Goal: Information Seeking & Learning: Check status

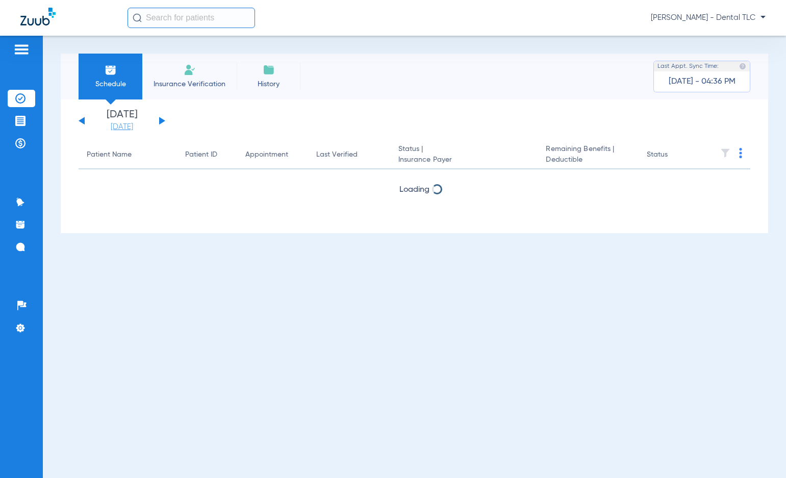
click at [125, 128] on link "[DATE]" at bounding box center [121, 127] width 61 height 10
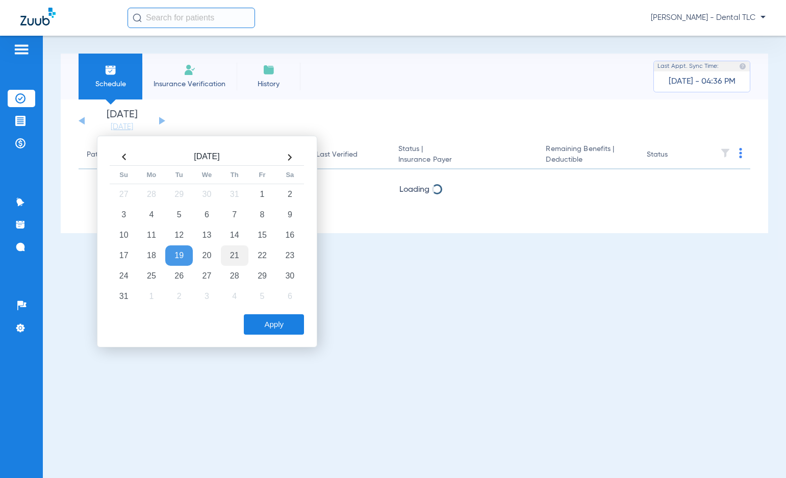
click at [240, 251] on td "21" at bounding box center [235, 255] width 28 height 20
click at [286, 322] on button "Apply" at bounding box center [274, 324] width 60 height 20
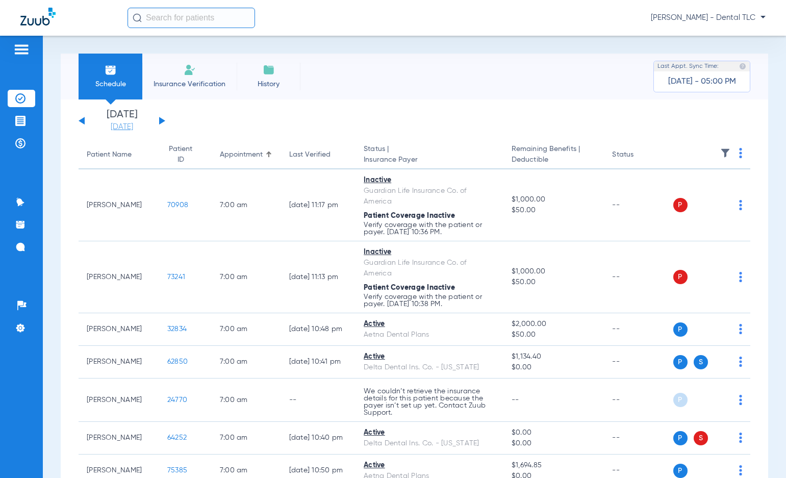
click at [129, 123] on link "[DATE]" at bounding box center [121, 127] width 61 height 10
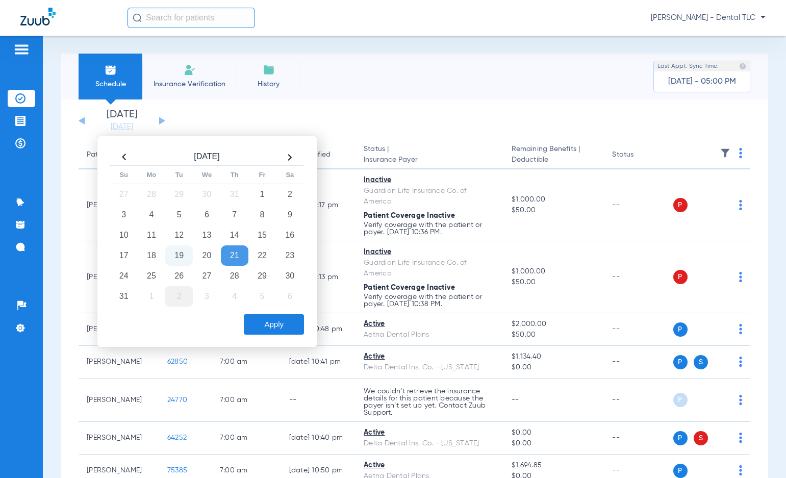
click at [178, 296] on td "2" at bounding box center [179, 296] width 28 height 20
click at [270, 327] on button "Apply" at bounding box center [274, 324] width 60 height 20
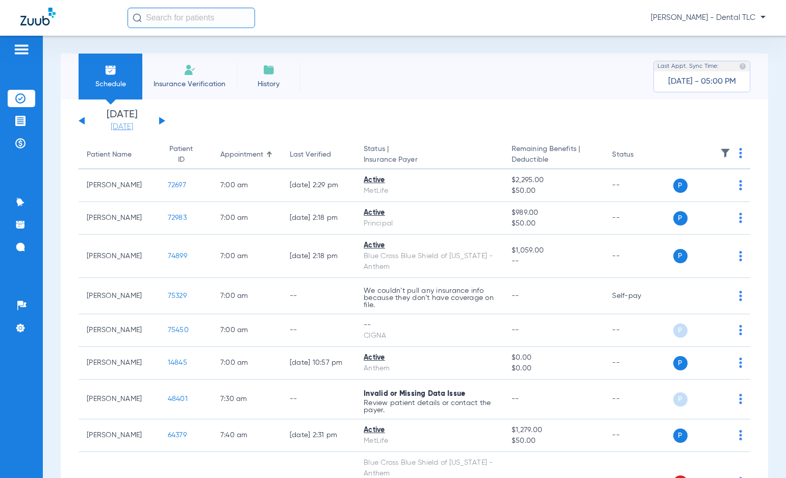
click at [120, 127] on link "[DATE]" at bounding box center [121, 127] width 61 height 10
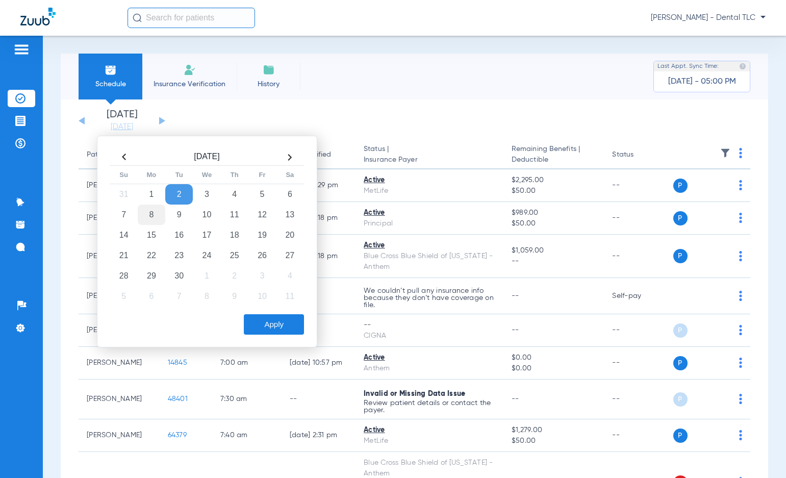
click at [147, 221] on td "8" at bounding box center [152, 215] width 28 height 20
click at [279, 325] on button "Apply" at bounding box center [274, 324] width 60 height 20
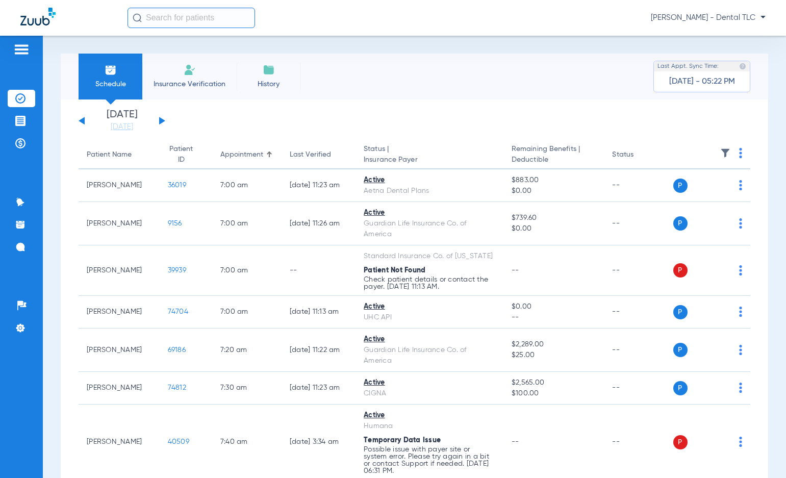
click at [533, 86] on div "Schedule Insurance Verification History Last Appt. Sync Time: [DATE] - 05:22 PM" at bounding box center [414, 77] width 707 height 46
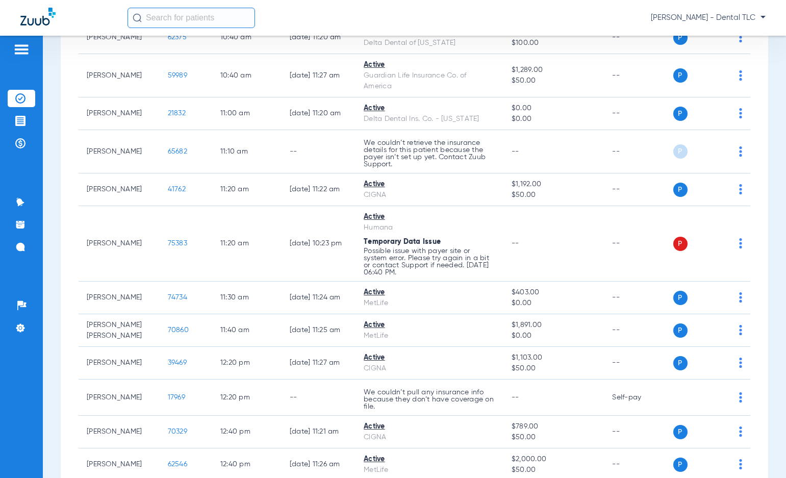
scroll to position [1326, 0]
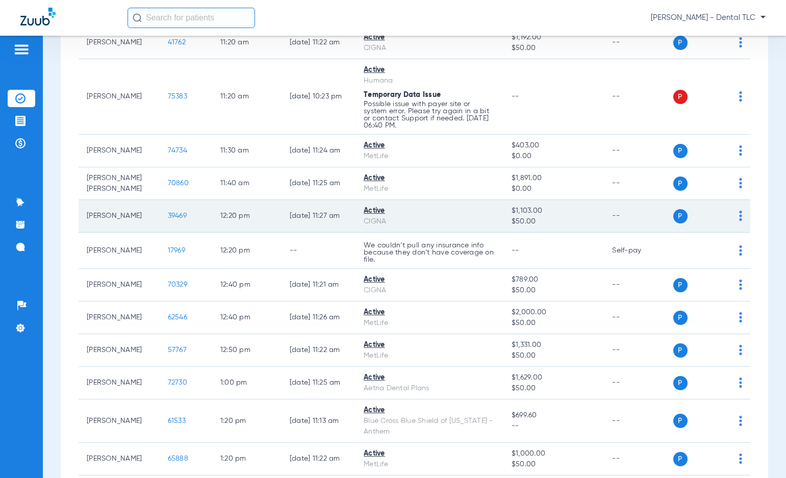
click at [168, 213] on span "39469" at bounding box center [177, 215] width 19 height 7
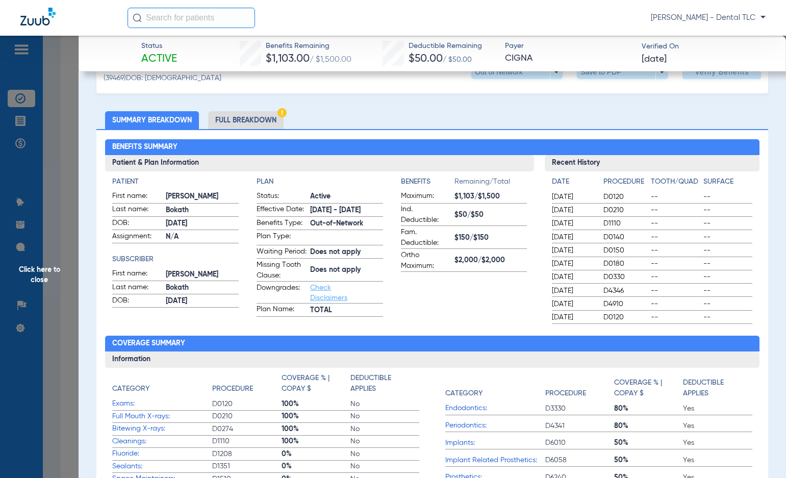
scroll to position [0, 0]
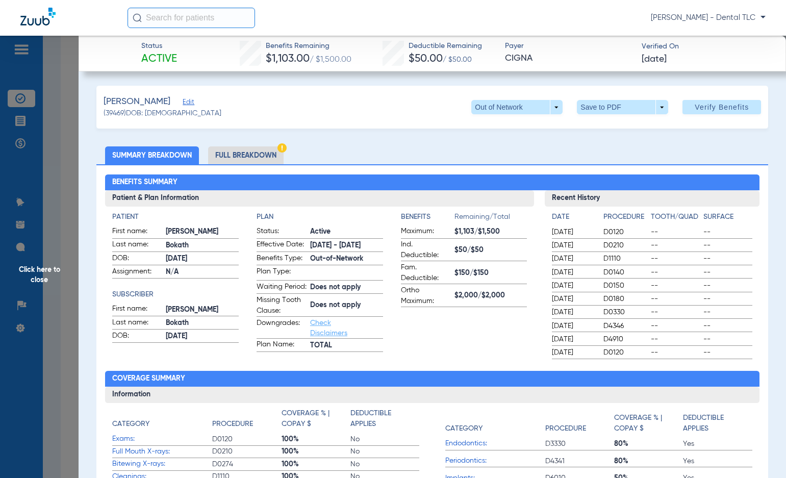
click at [242, 158] on li "Full Breakdown" at bounding box center [245, 155] width 75 height 18
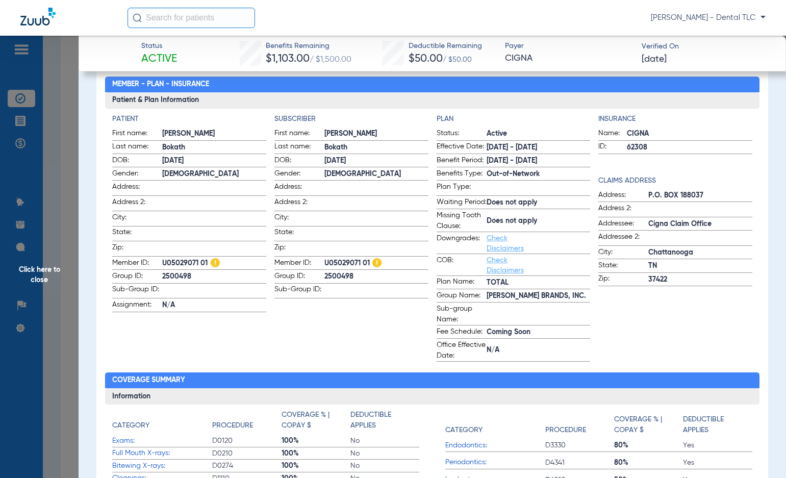
scroll to position [102, 0]
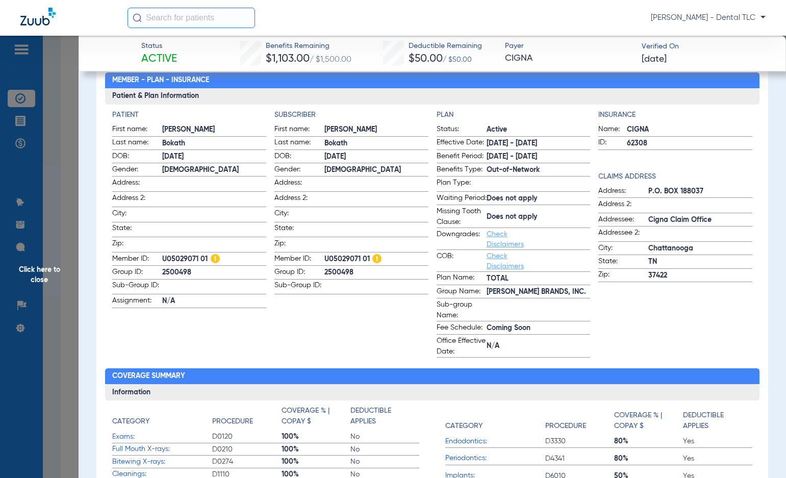
click at [39, 279] on span "Click here to close" at bounding box center [39, 275] width 79 height 478
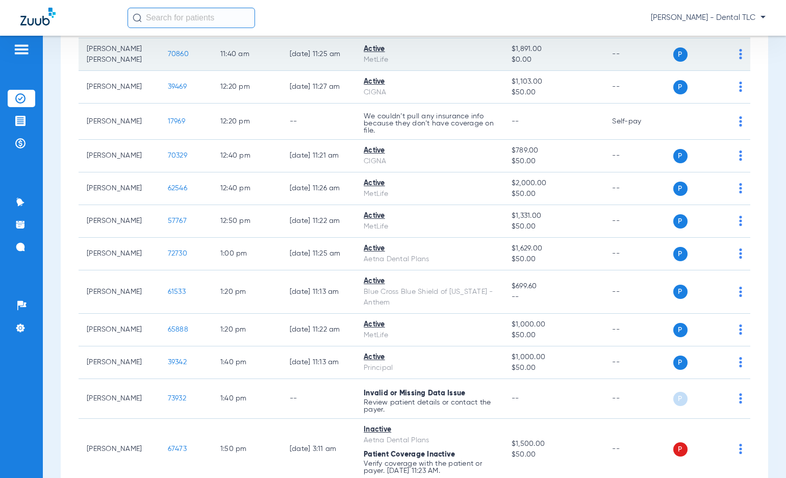
scroll to position [1479, 0]
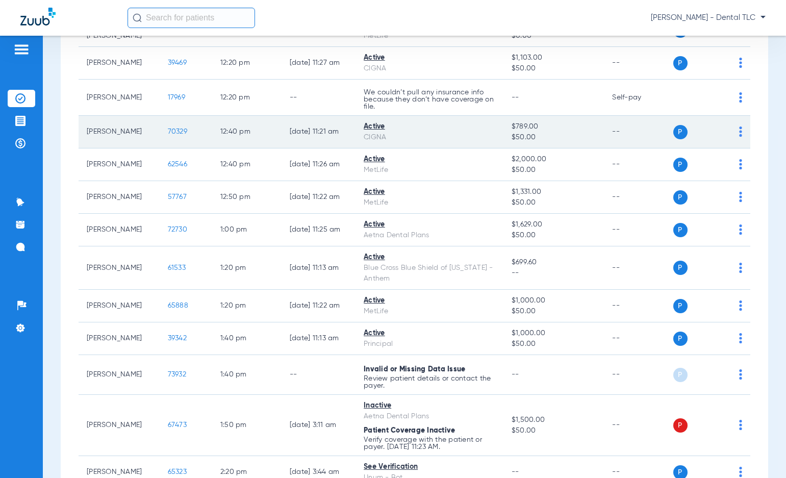
click at [168, 131] on span "70329" at bounding box center [177, 131] width 19 height 7
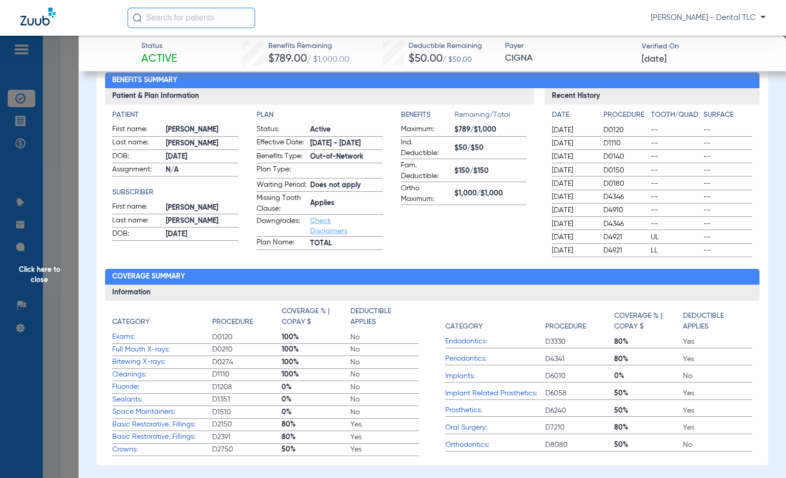
scroll to position [0, 0]
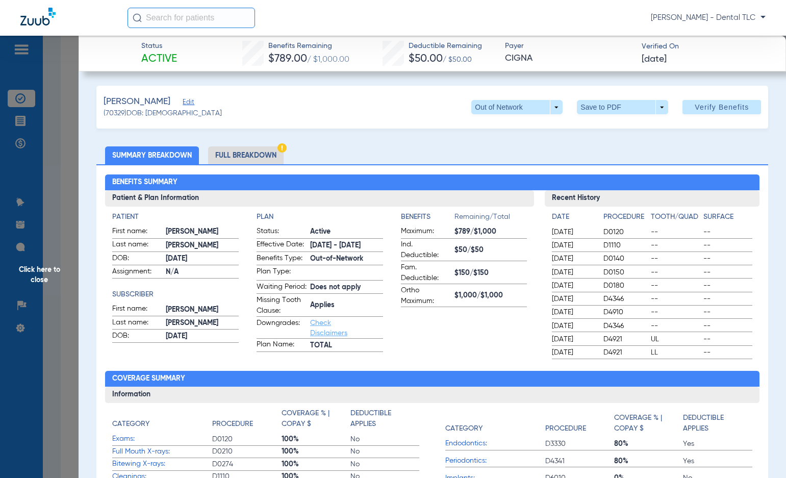
click at [255, 153] on li "Full Breakdown" at bounding box center [245, 155] width 75 height 18
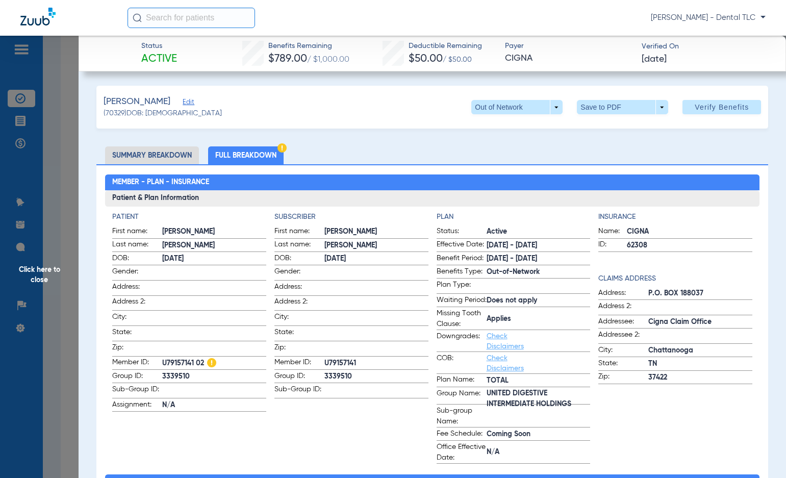
click at [43, 273] on span "Click here to close" at bounding box center [39, 275] width 79 height 478
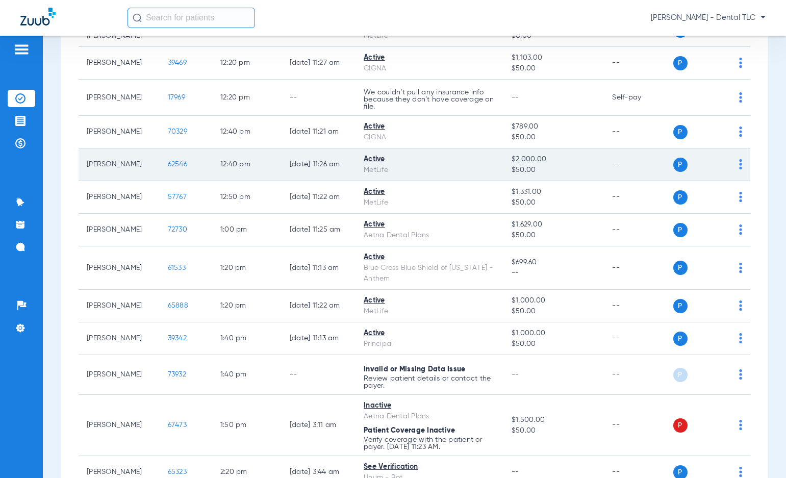
click at [171, 164] on span "62546" at bounding box center [177, 164] width 19 height 7
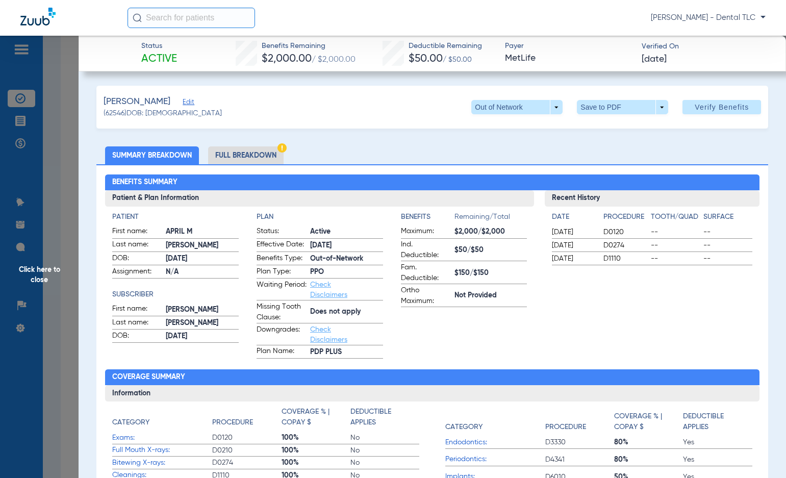
click at [243, 158] on li "Full Breakdown" at bounding box center [245, 155] width 75 height 18
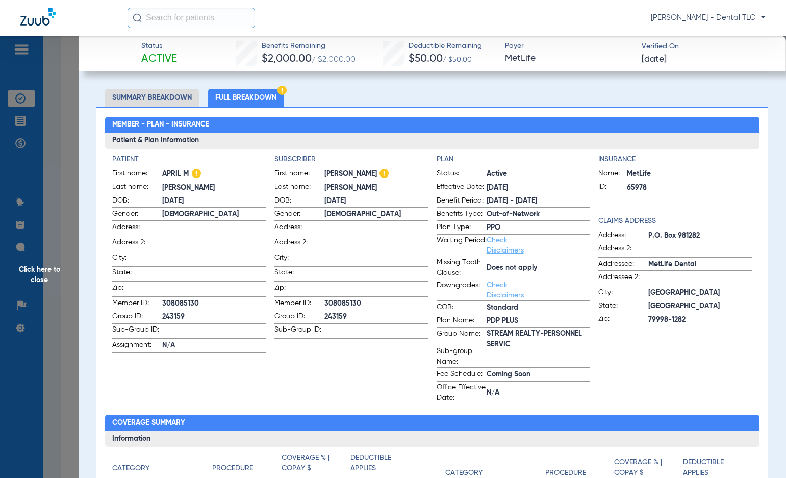
scroll to position [51, 0]
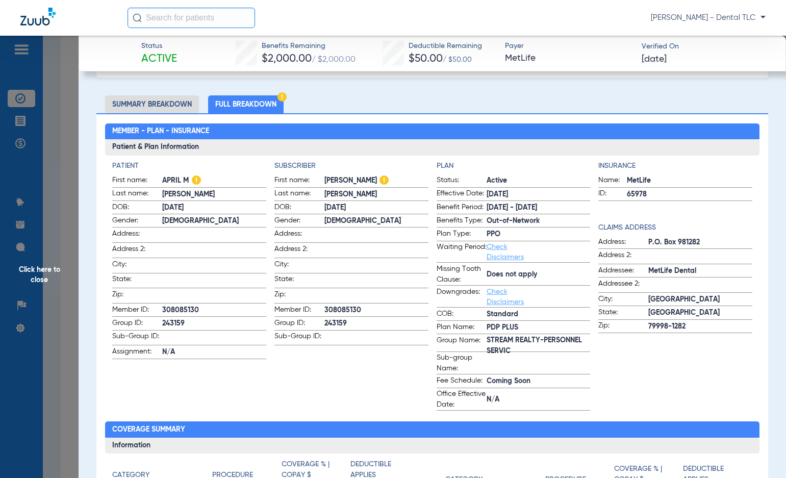
click at [37, 269] on span "Click here to close" at bounding box center [39, 275] width 79 height 478
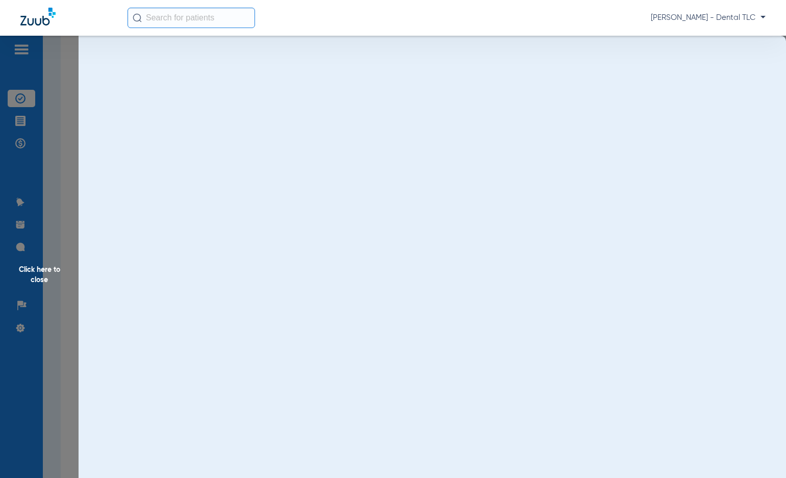
scroll to position [0, 0]
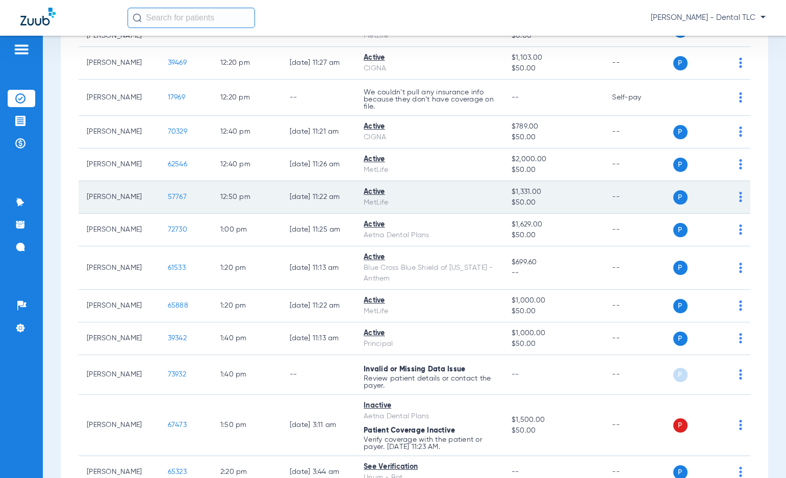
click at [168, 196] on span "57767" at bounding box center [177, 196] width 19 height 7
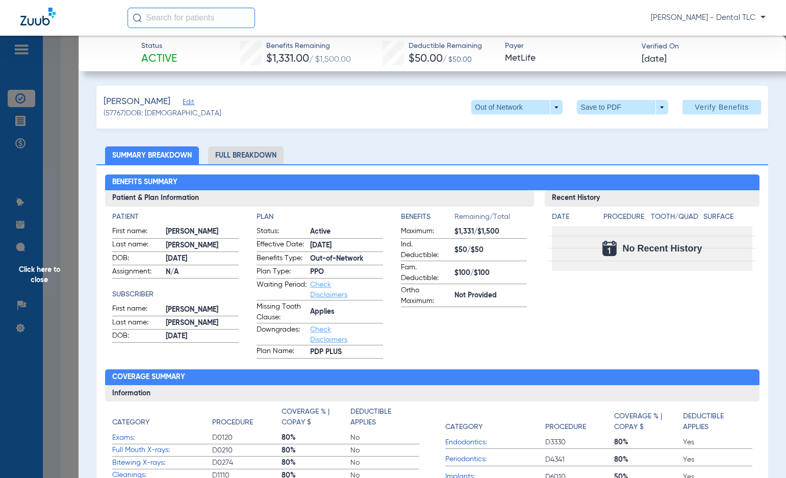
click at [226, 155] on li "Full Breakdown" at bounding box center [245, 155] width 75 height 18
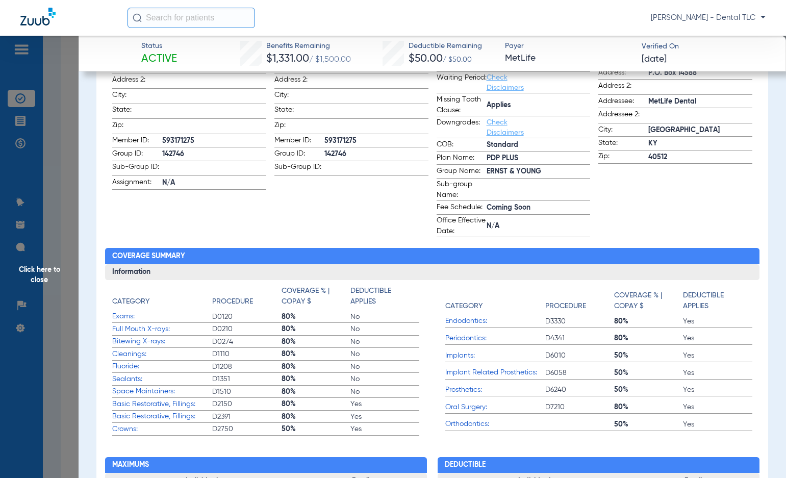
scroll to position [204, 0]
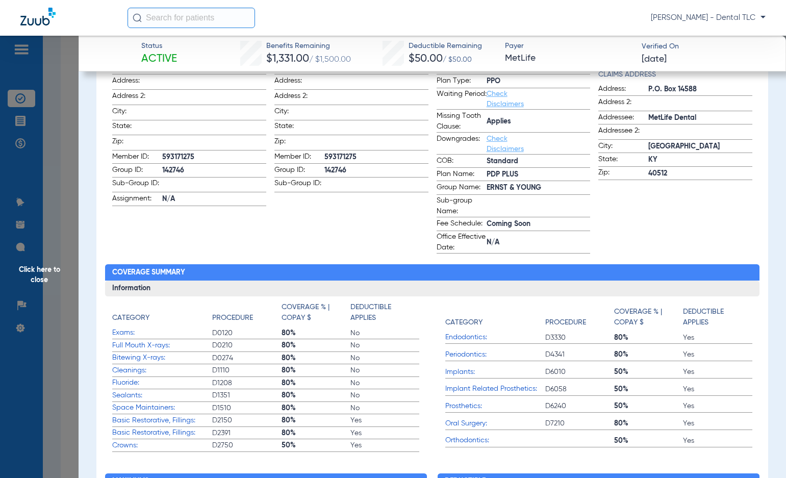
click at [49, 271] on span "Click here to close" at bounding box center [39, 275] width 79 height 478
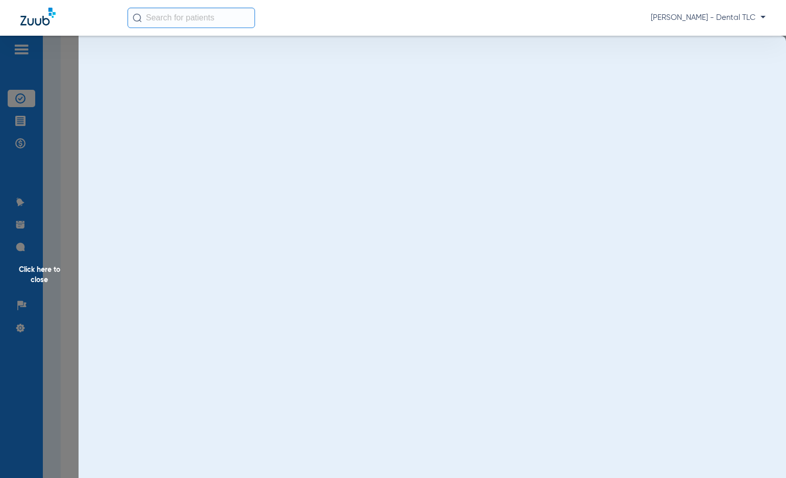
scroll to position [0, 0]
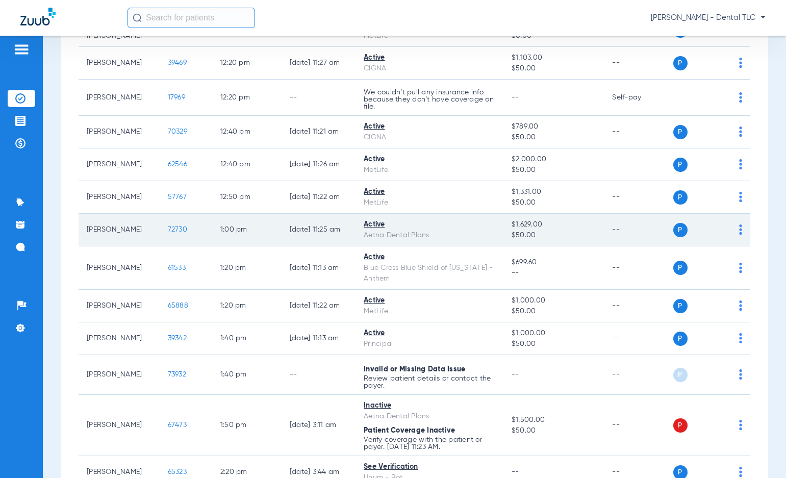
click at [176, 229] on span "72730" at bounding box center [177, 229] width 19 height 7
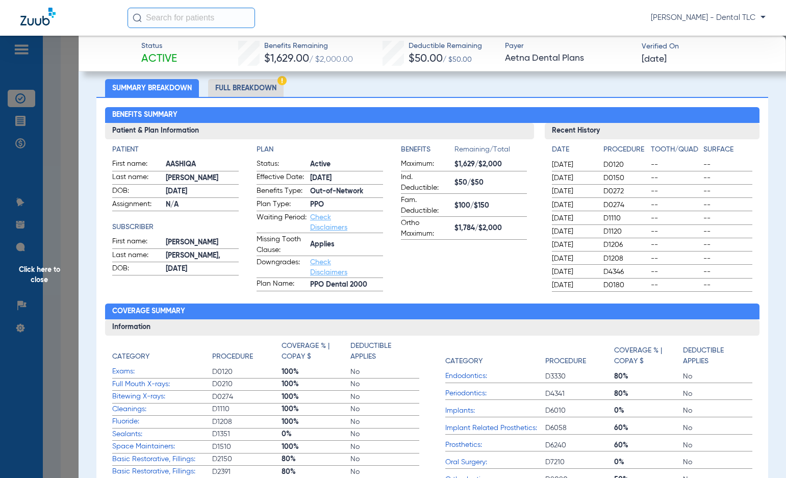
scroll to position [51, 0]
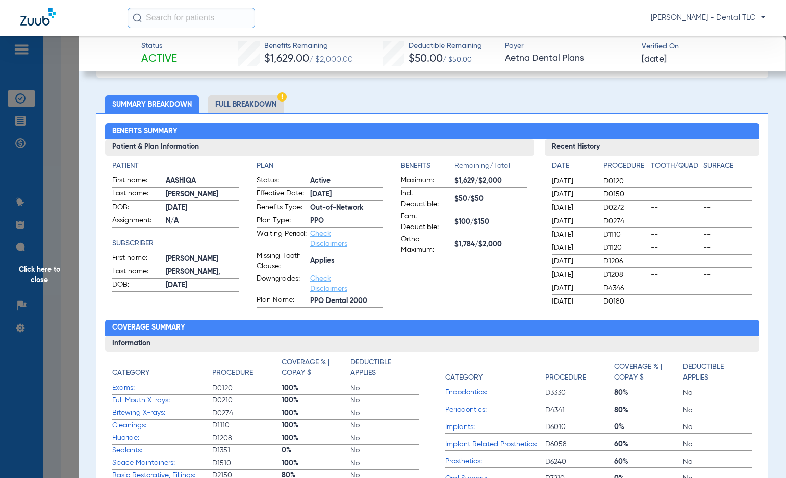
click at [235, 110] on li "Full Breakdown" at bounding box center [245, 104] width 75 height 18
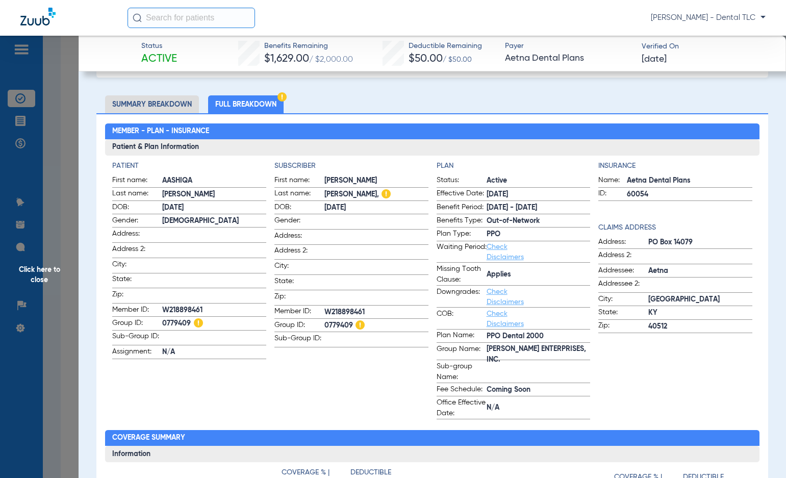
click at [25, 268] on span "Click here to close" at bounding box center [39, 275] width 79 height 478
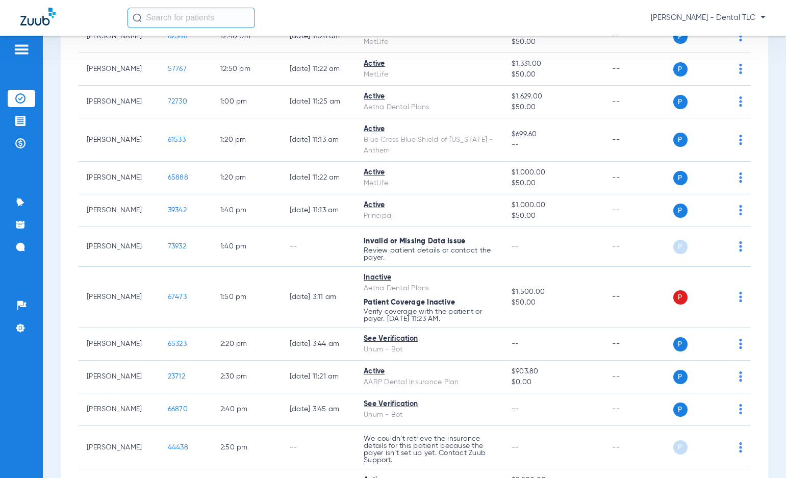
scroll to position [1632, 0]
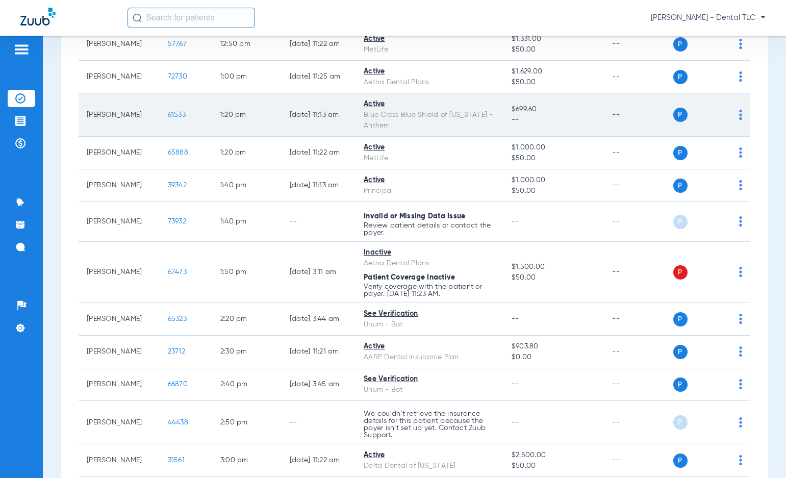
click at [168, 113] on span "61533" at bounding box center [177, 114] width 18 height 7
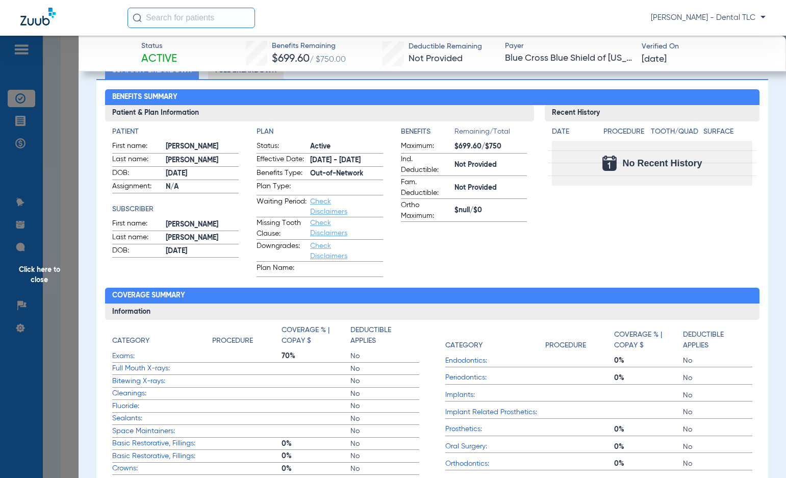
scroll to position [0, 0]
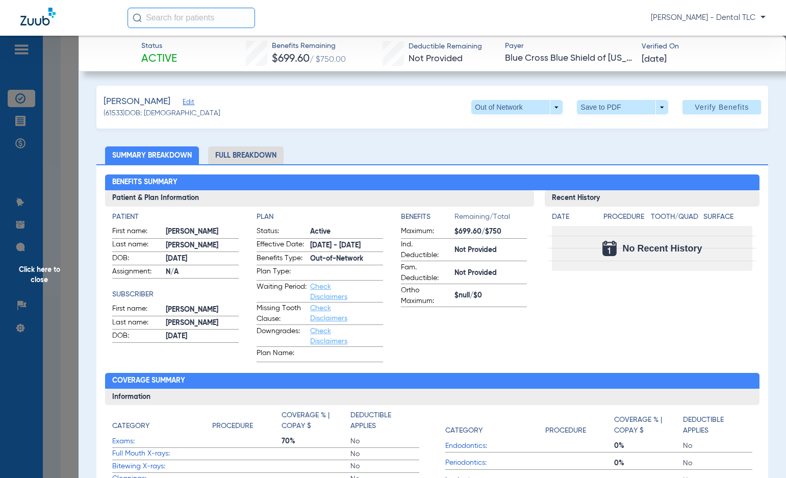
click at [257, 147] on li "Full Breakdown" at bounding box center [245, 155] width 75 height 18
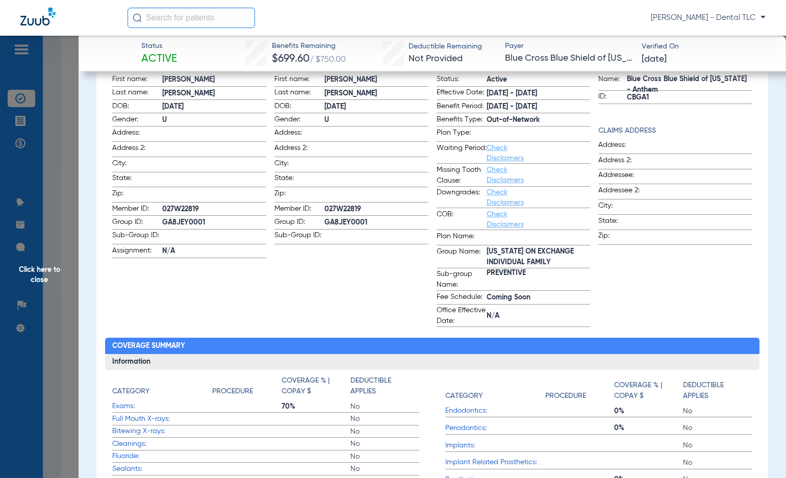
scroll to position [204, 0]
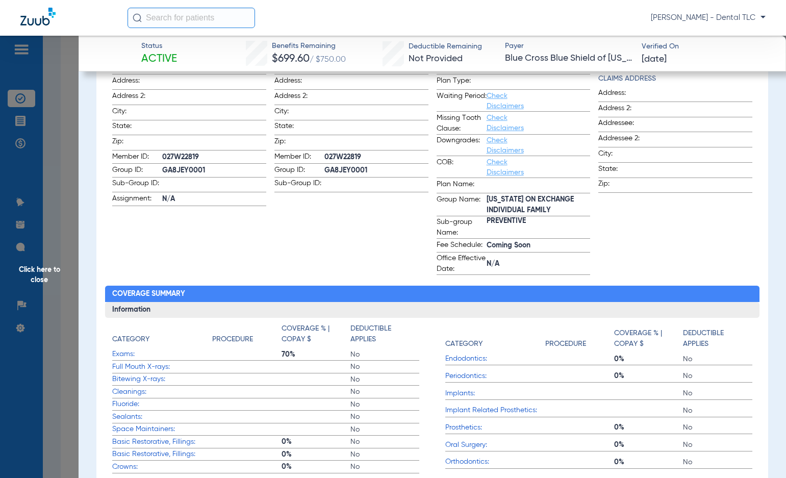
click at [38, 266] on span "Click here to close" at bounding box center [39, 275] width 79 height 478
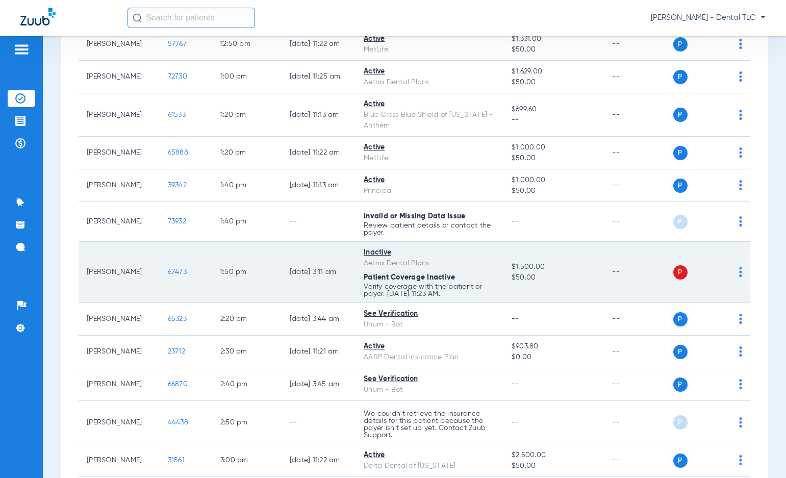
scroll to position [1683, 0]
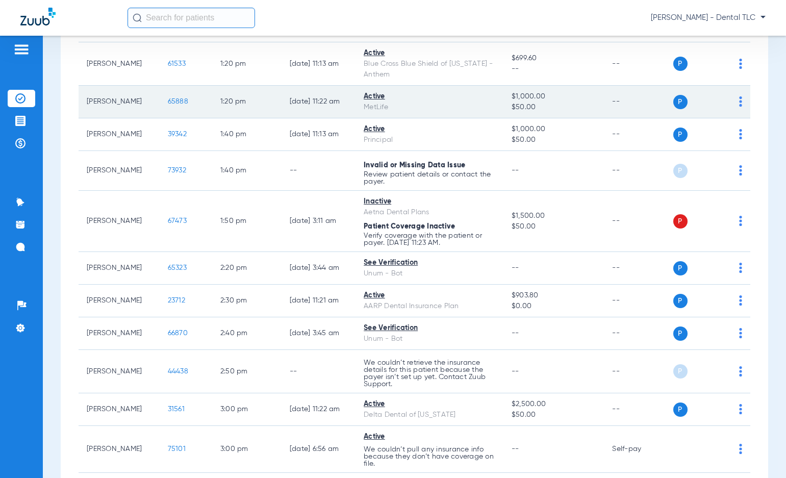
click at [168, 100] on span "65888" at bounding box center [178, 101] width 20 height 7
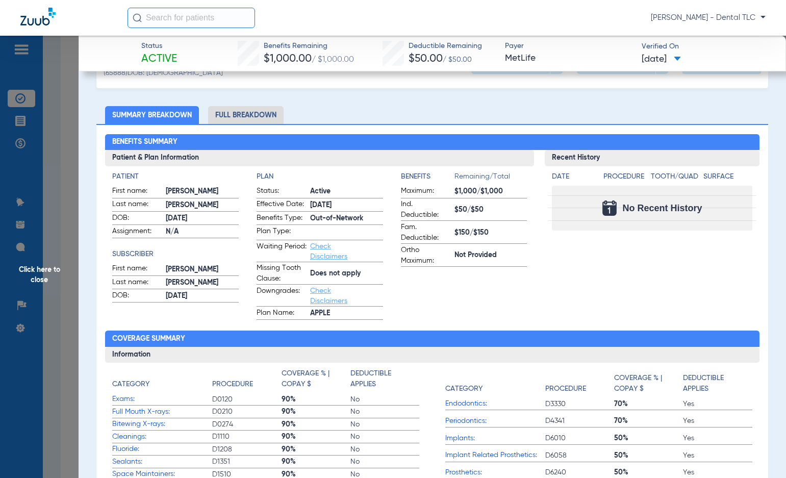
scroll to position [0, 0]
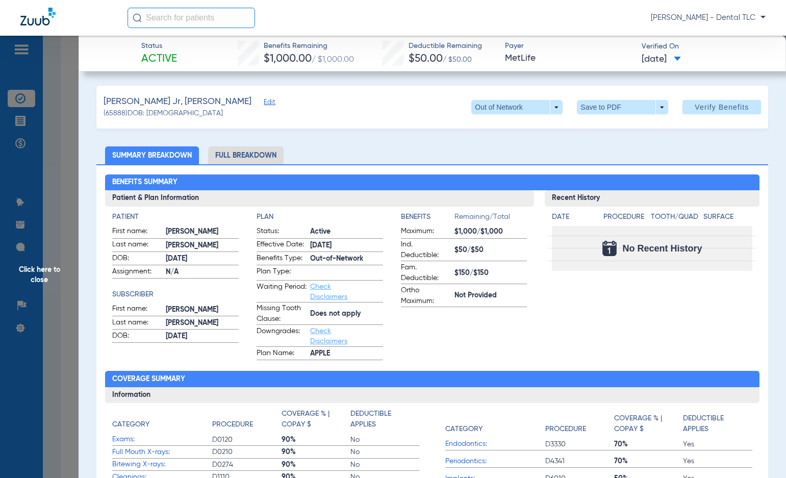
click at [267, 149] on li "Full Breakdown" at bounding box center [245, 155] width 75 height 18
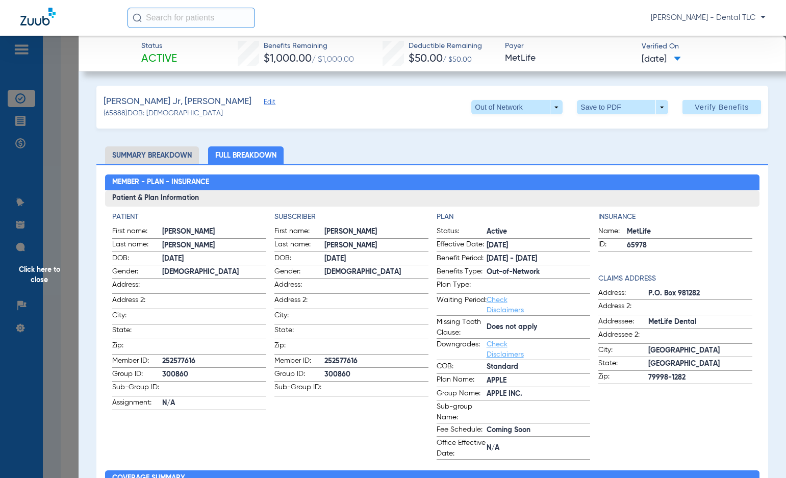
click at [29, 269] on span "Click here to close" at bounding box center [39, 275] width 79 height 478
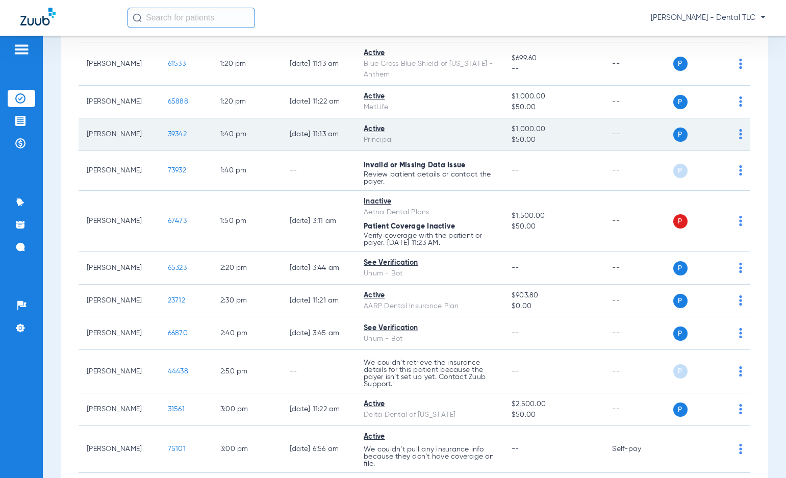
click at [168, 133] on span "39342" at bounding box center [177, 134] width 19 height 7
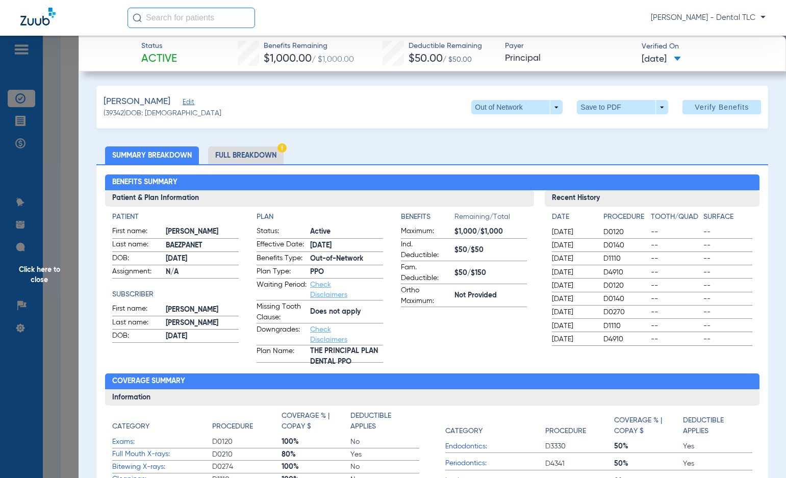
click at [242, 151] on li "Full Breakdown" at bounding box center [245, 155] width 75 height 18
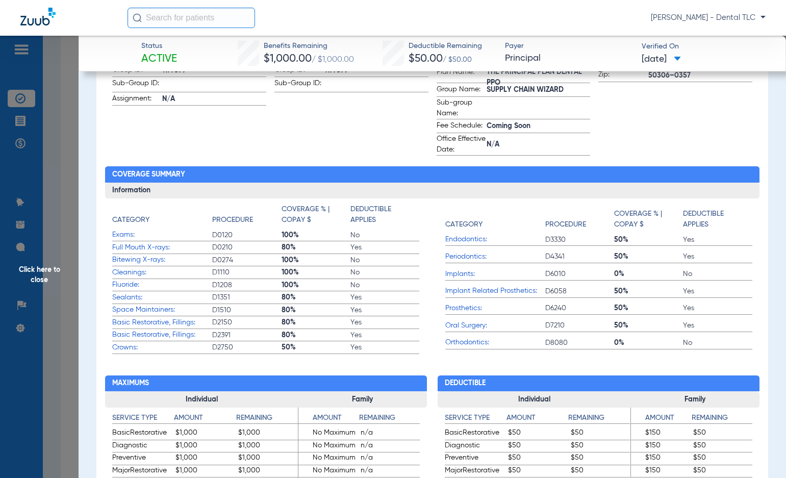
scroll to position [102, 0]
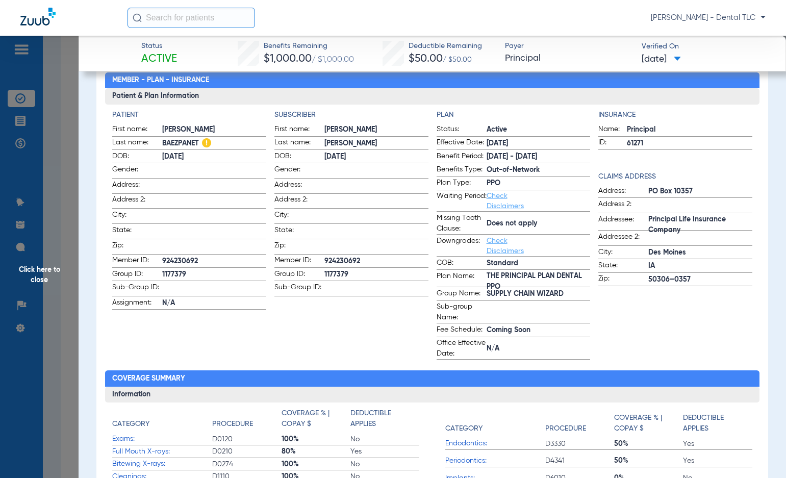
click at [45, 279] on span "Click here to close" at bounding box center [39, 275] width 79 height 478
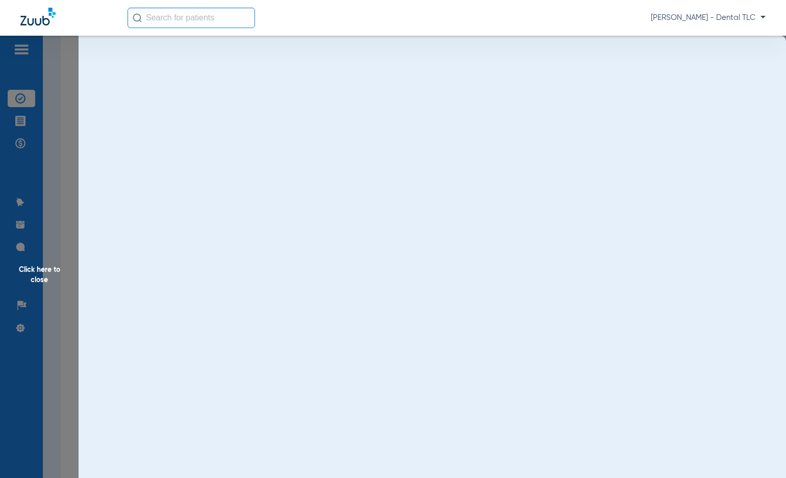
scroll to position [0, 0]
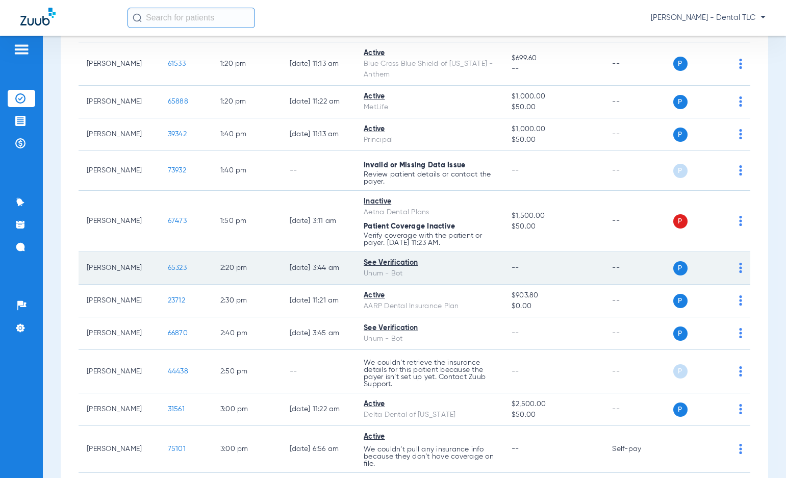
click at [168, 268] on span "65323" at bounding box center [177, 267] width 19 height 7
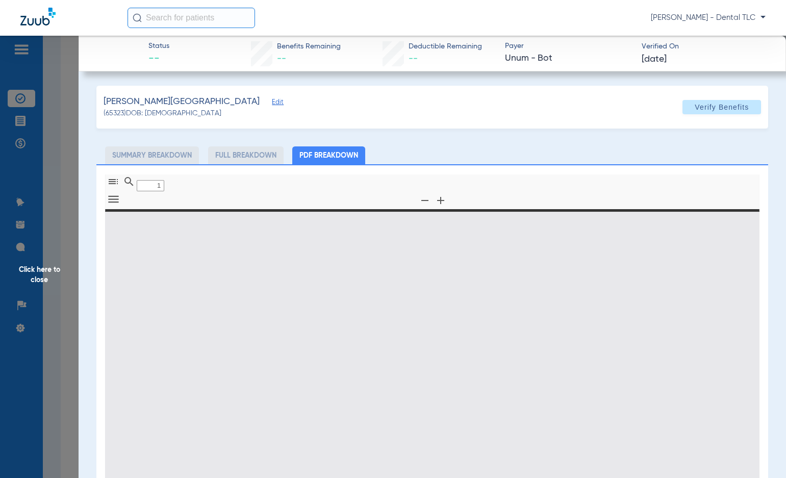
type input "0"
select select "page-width"
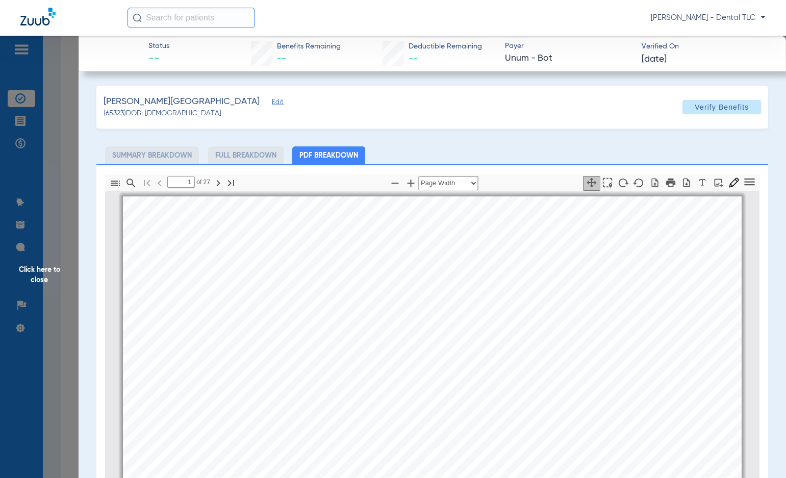
scroll to position [5, 0]
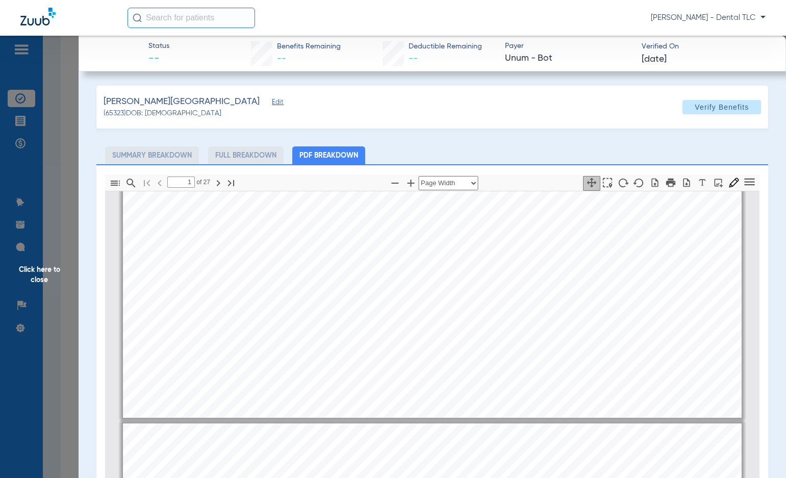
type input "2"
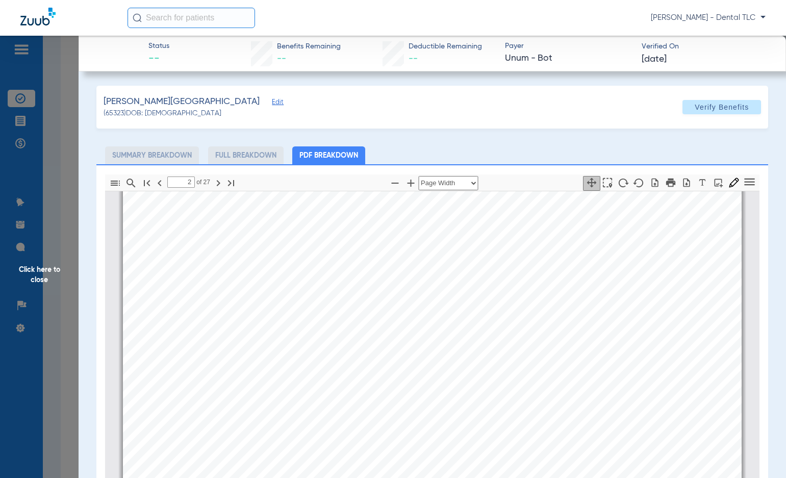
scroll to position [1331, 0]
click at [43, 275] on span "Click here to close" at bounding box center [39, 275] width 79 height 478
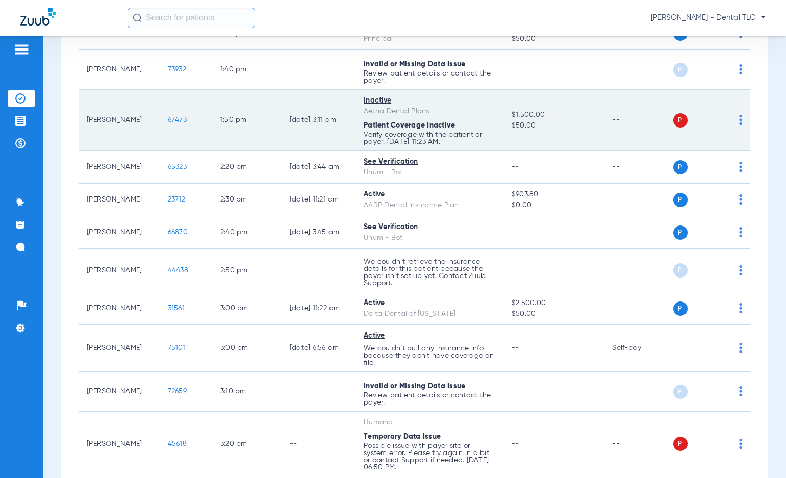
scroll to position [1785, 0]
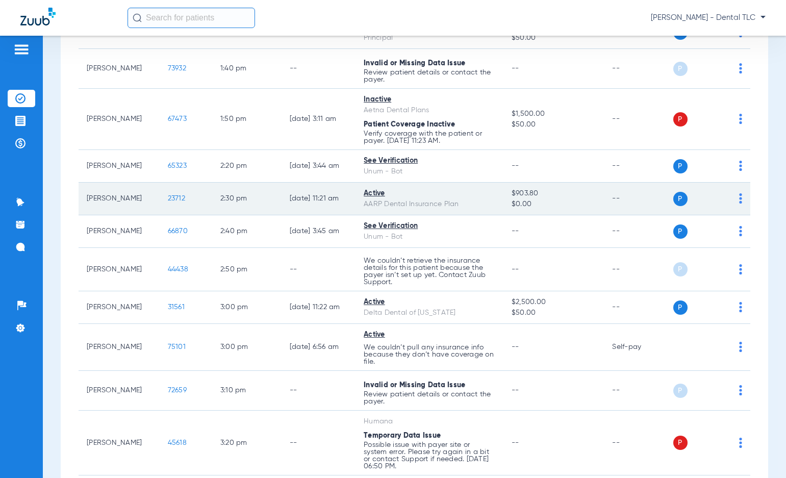
click at [168, 198] on span "23712" at bounding box center [176, 198] width 17 height 7
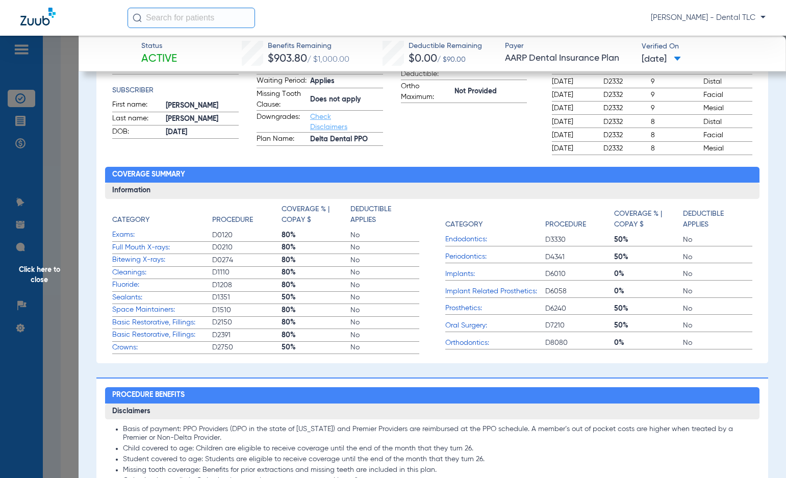
scroll to position [0, 0]
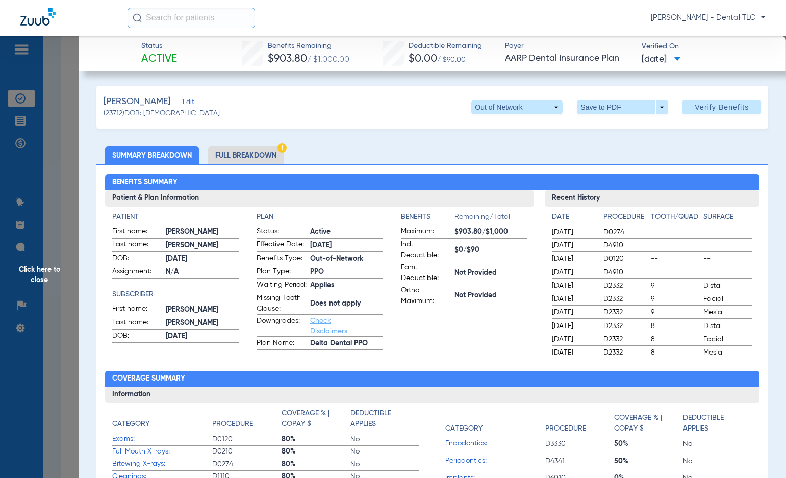
click at [226, 155] on li "Full Breakdown" at bounding box center [245, 155] width 75 height 18
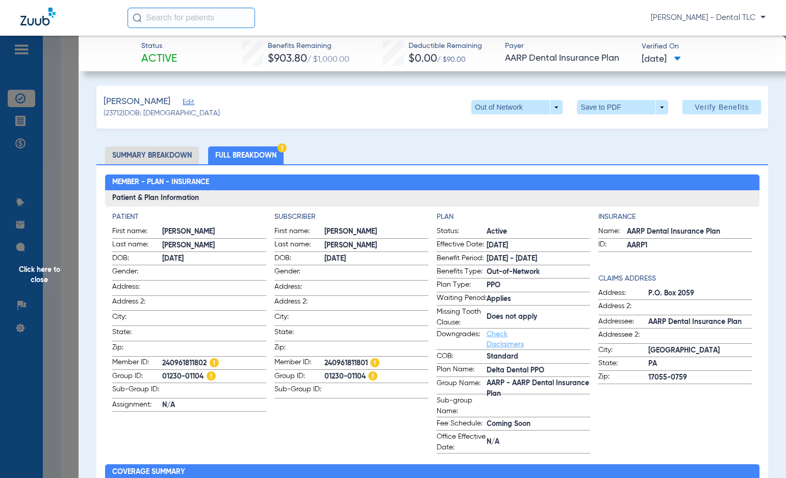
scroll to position [255, 0]
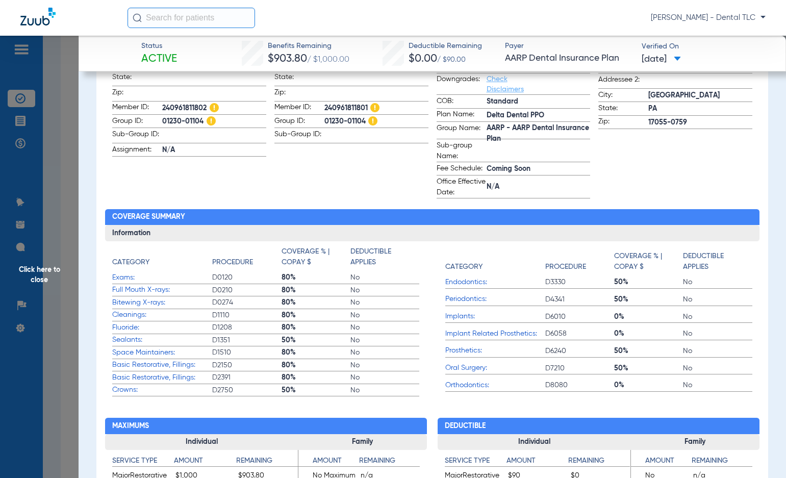
click at [48, 271] on span "Click here to close" at bounding box center [39, 275] width 79 height 478
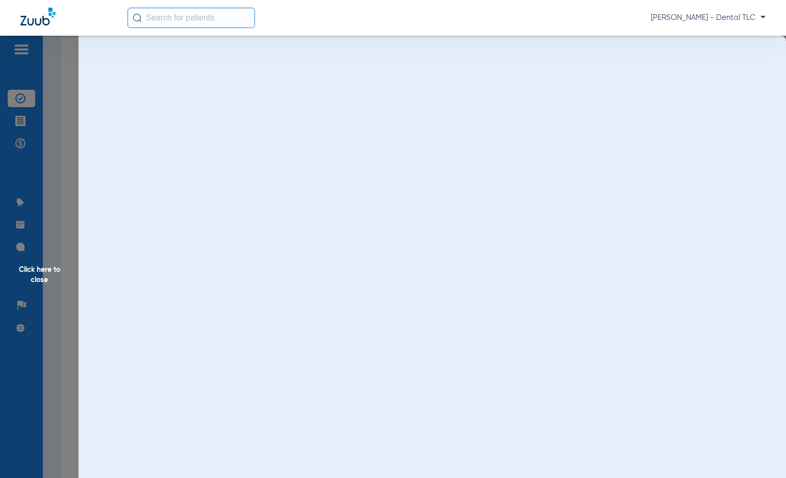
scroll to position [0, 0]
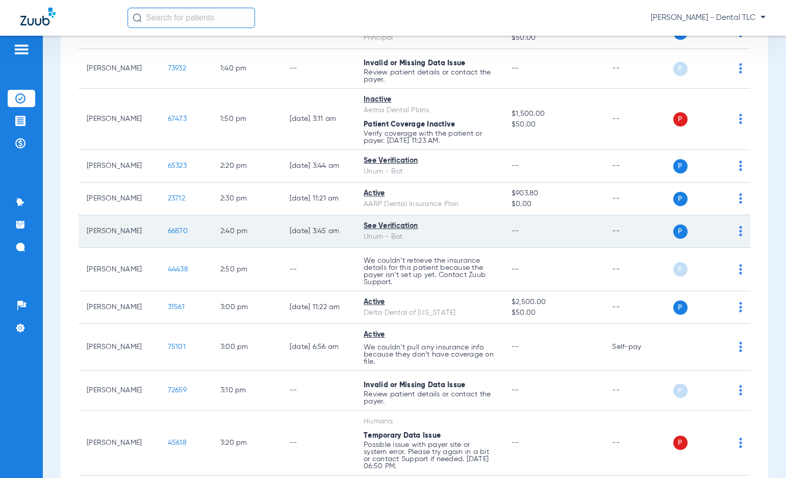
click at [168, 228] on span "66870" at bounding box center [178, 230] width 20 height 7
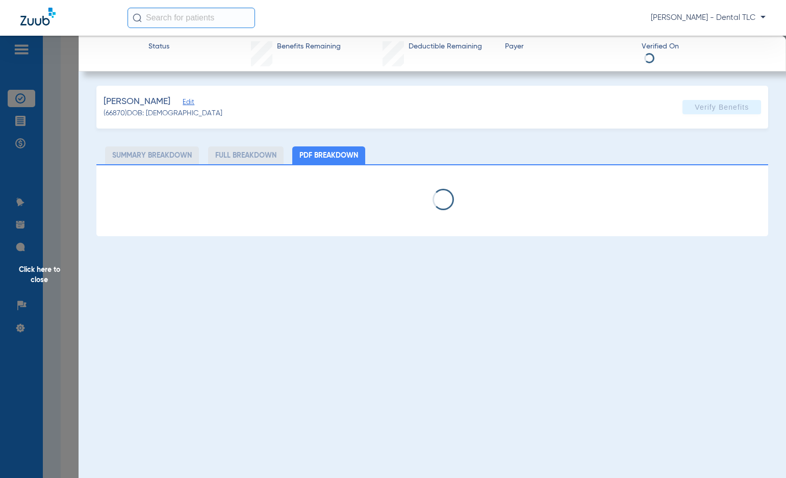
select select "page-width"
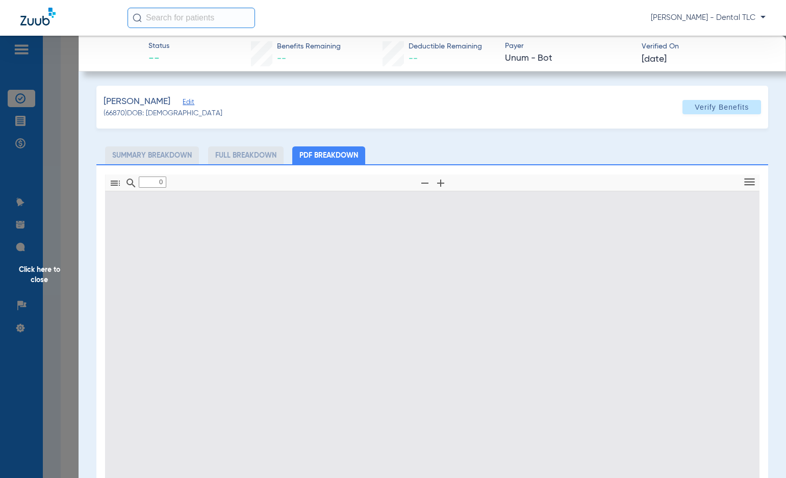
type input "1"
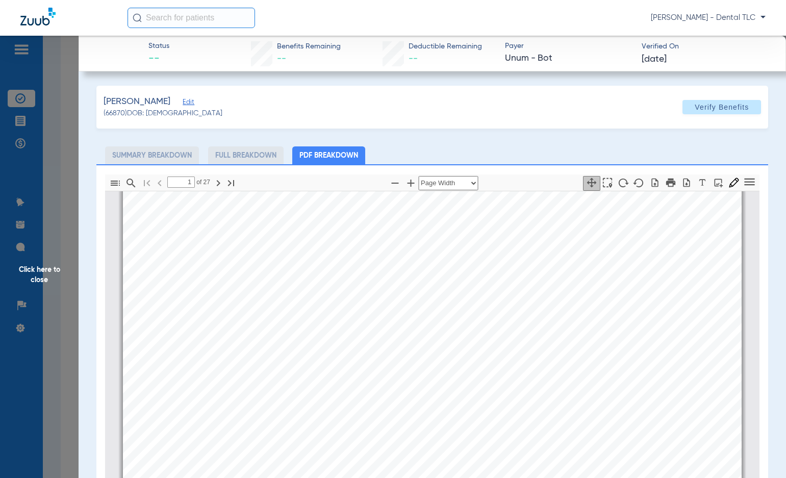
scroll to position [56, 0]
click at [47, 268] on span "Click here to close" at bounding box center [39, 275] width 79 height 478
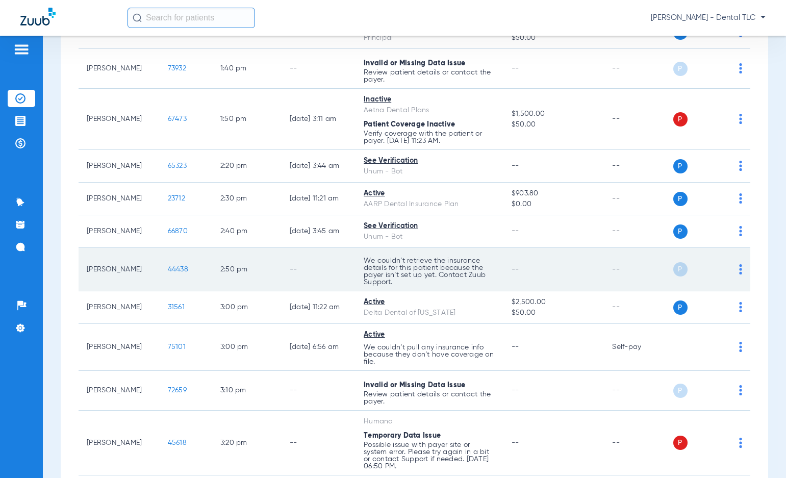
click at [168, 270] on span "44438" at bounding box center [178, 269] width 20 height 7
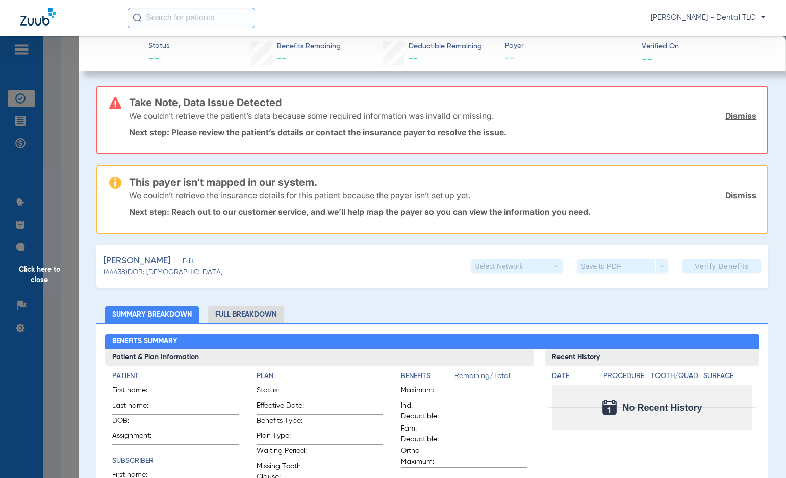
click at [49, 283] on span "Click here to close" at bounding box center [39, 275] width 79 height 478
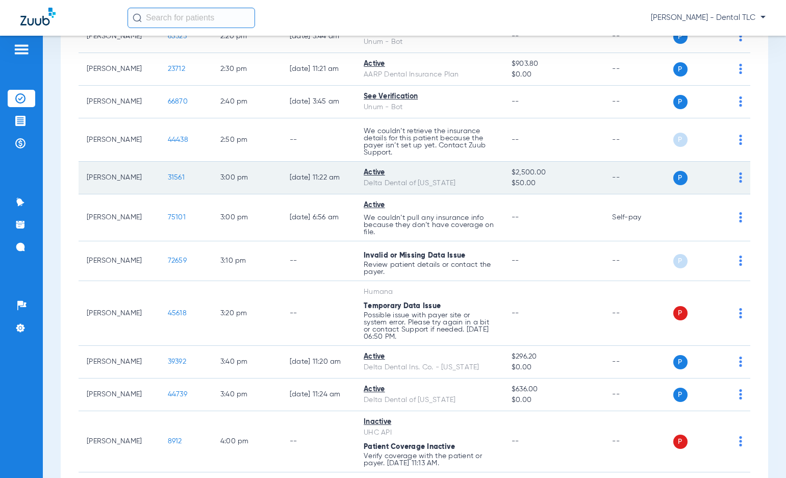
scroll to position [1938, 0]
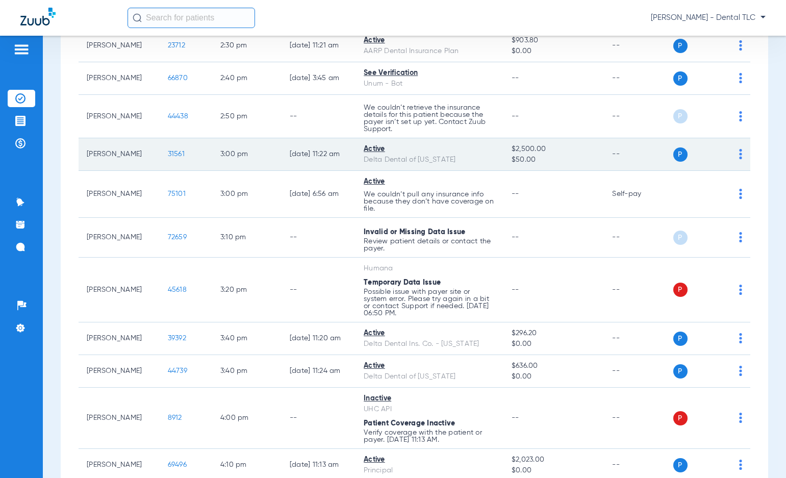
click at [168, 155] on span "31561" at bounding box center [176, 153] width 17 height 7
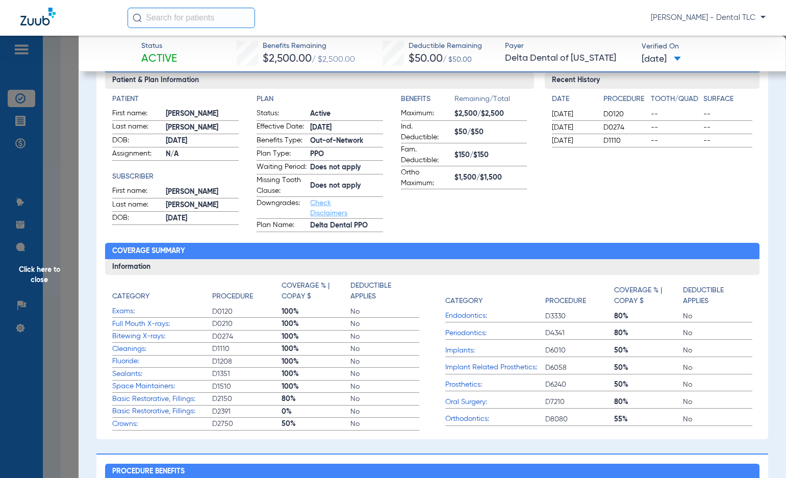
scroll to position [0, 0]
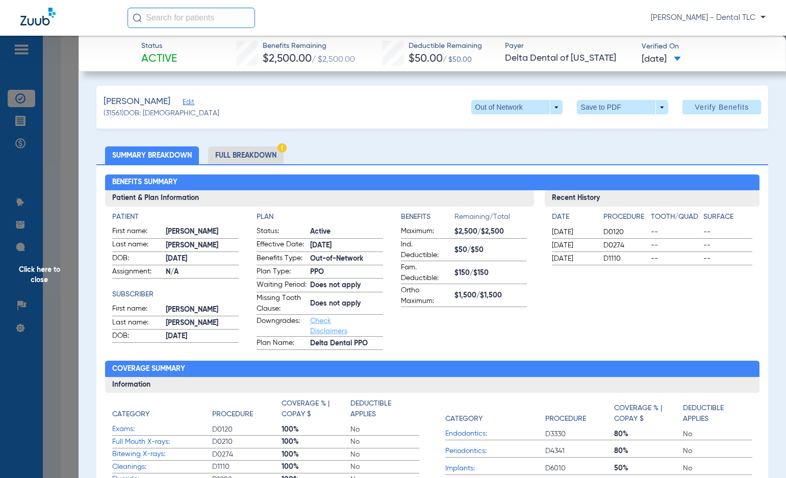
click at [235, 150] on li "Full Breakdown" at bounding box center [245, 155] width 75 height 18
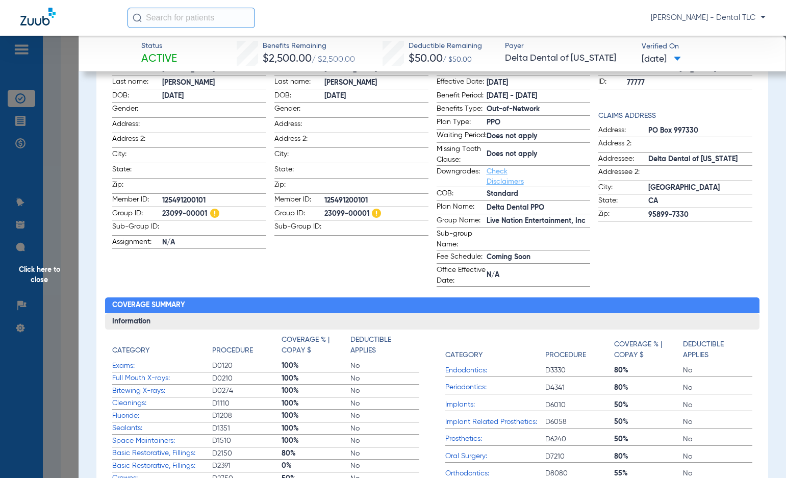
scroll to position [306, 0]
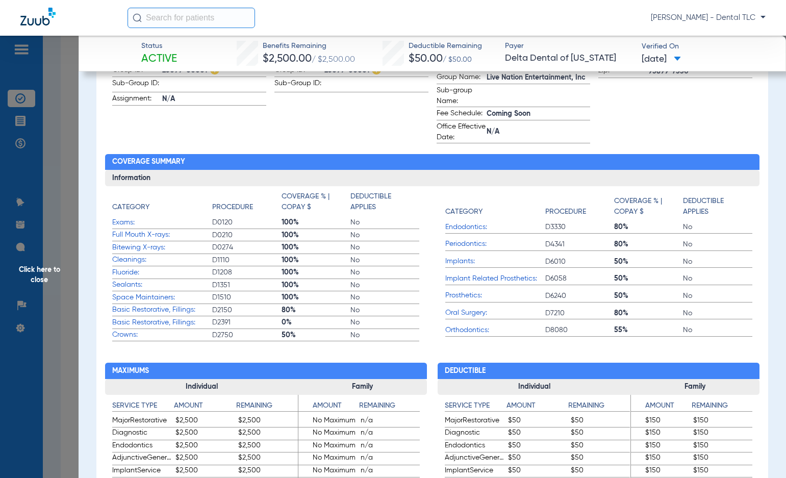
click at [49, 265] on span "Click here to close" at bounding box center [39, 275] width 79 height 478
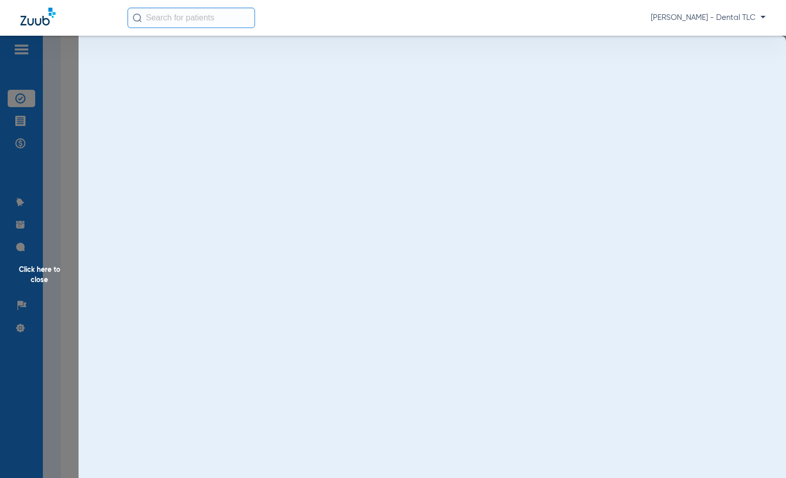
scroll to position [0, 0]
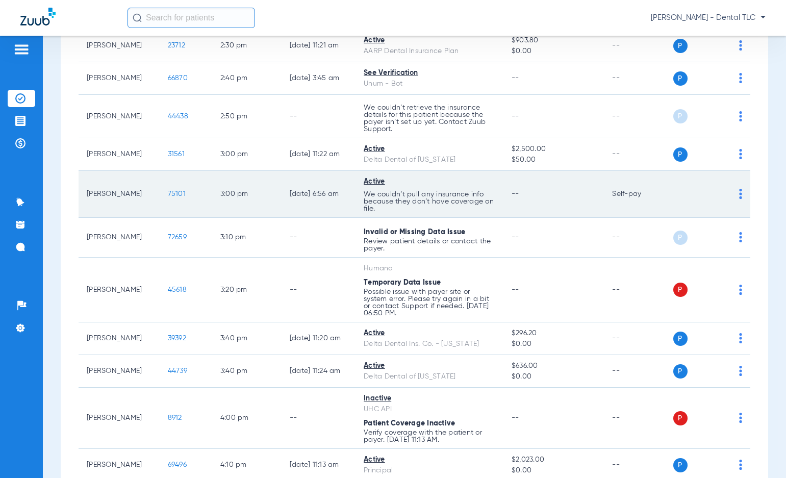
click at [168, 192] on span "75101" at bounding box center [177, 193] width 18 height 7
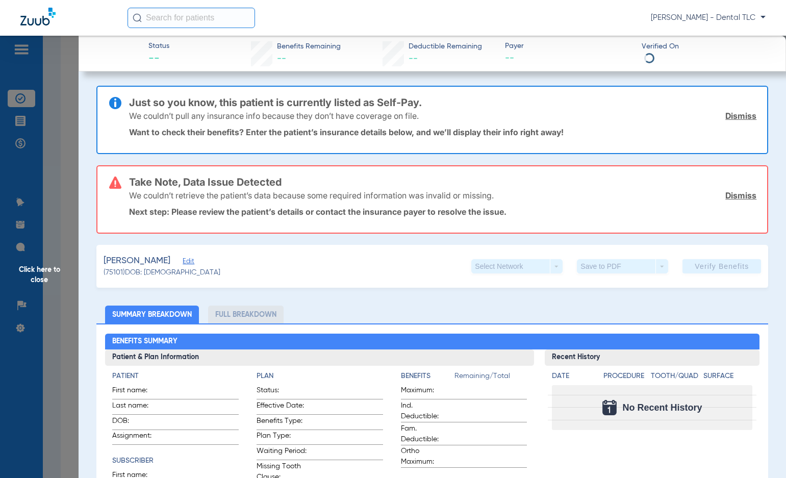
click at [45, 269] on span "Click here to close" at bounding box center [39, 275] width 79 height 478
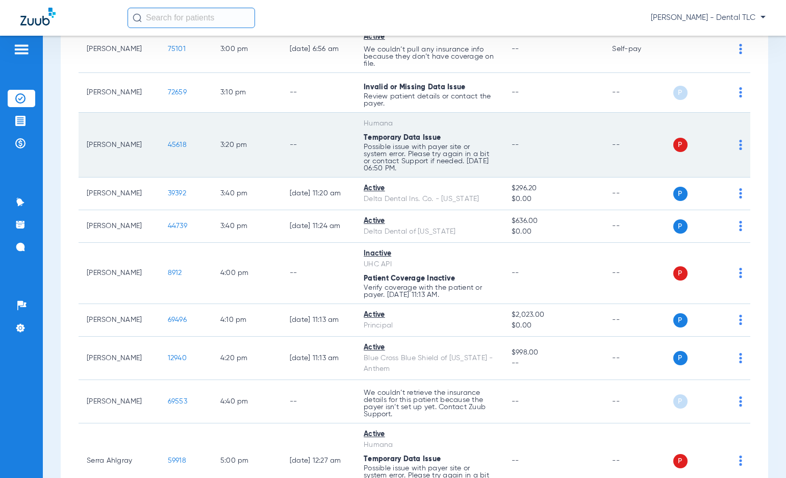
scroll to position [2091, 0]
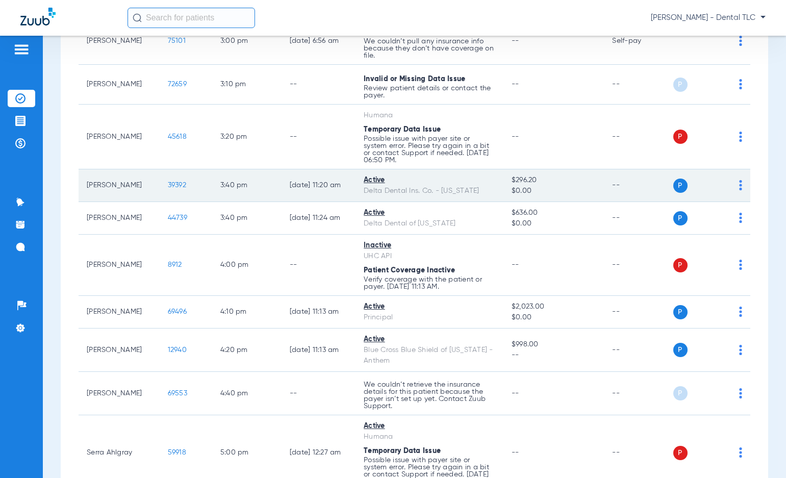
click at [173, 184] on span "39392" at bounding box center [177, 185] width 18 height 7
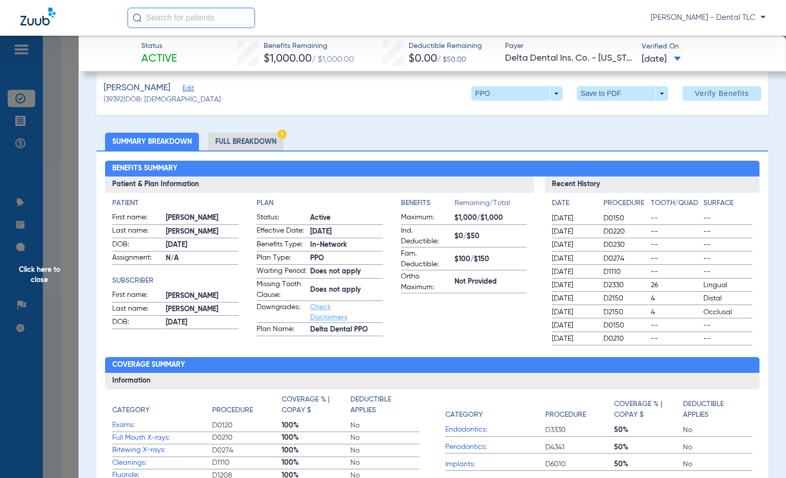
scroll to position [0, 0]
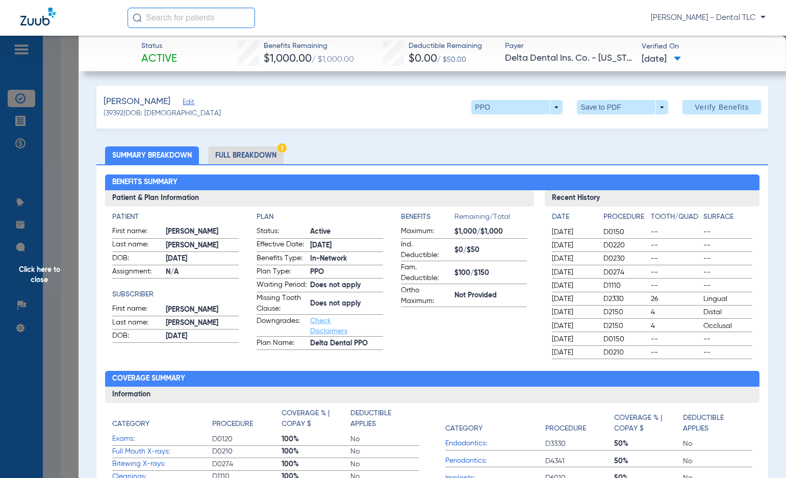
click at [249, 152] on li "Full Breakdown" at bounding box center [245, 155] width 75 height 18
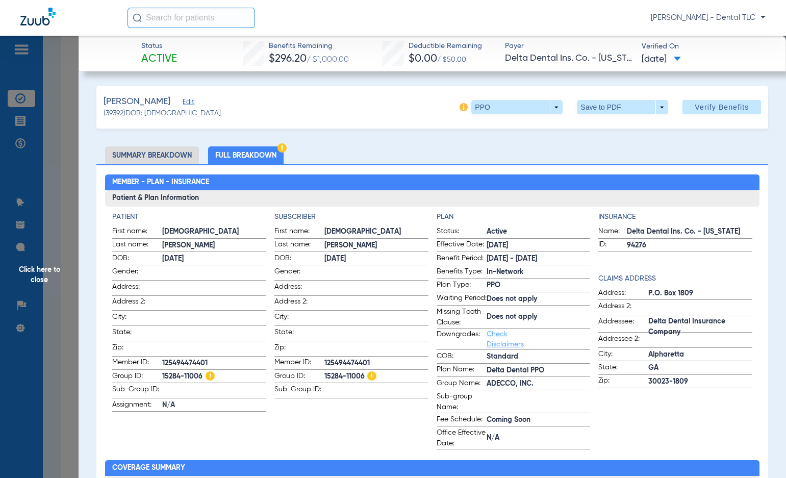
click at [42, 268] on span "Click here to close" at bounding box center [39, 275] width 79 height 478
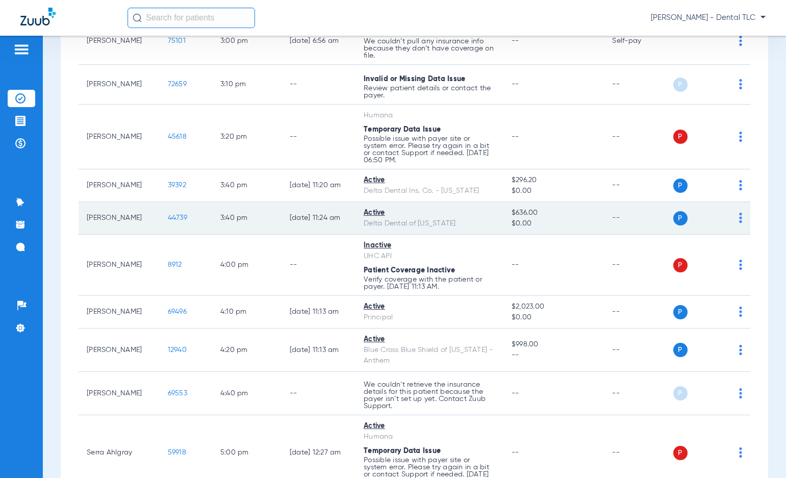
click at [168, 221] on span "44739" at bounding box center [177, 217] width 19 height 7
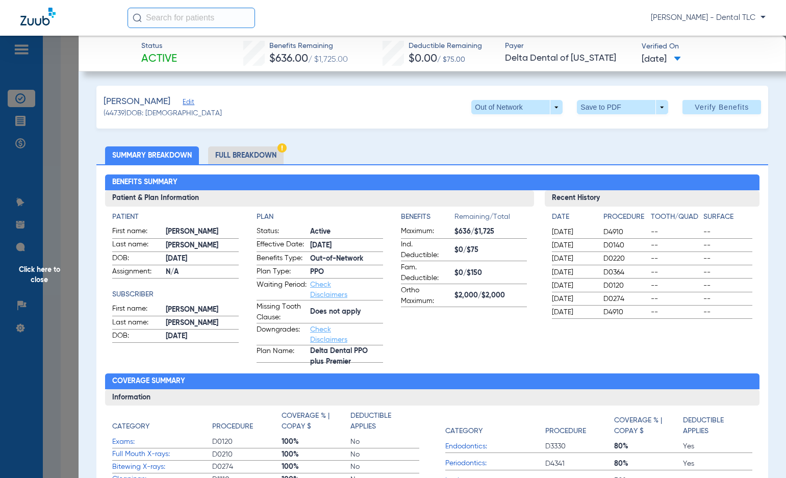
click at [271, 147] on li "Full Breakdown" at bounding box center [245, 155] width 75 height 18
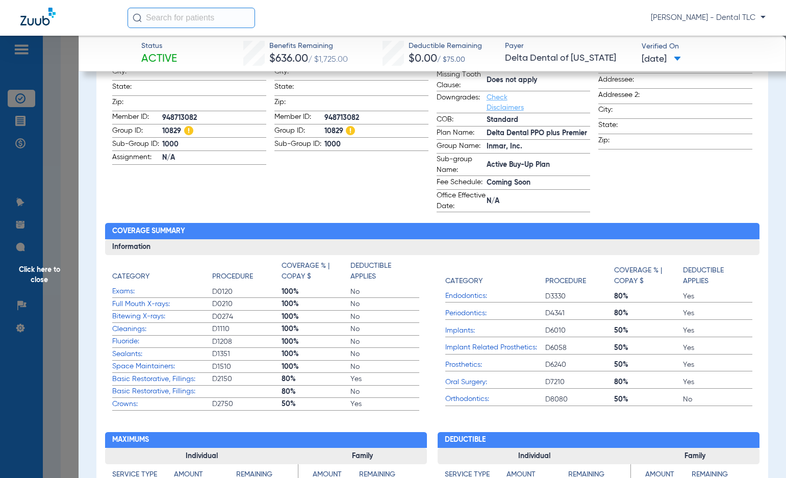
scroll to position [255, 0]
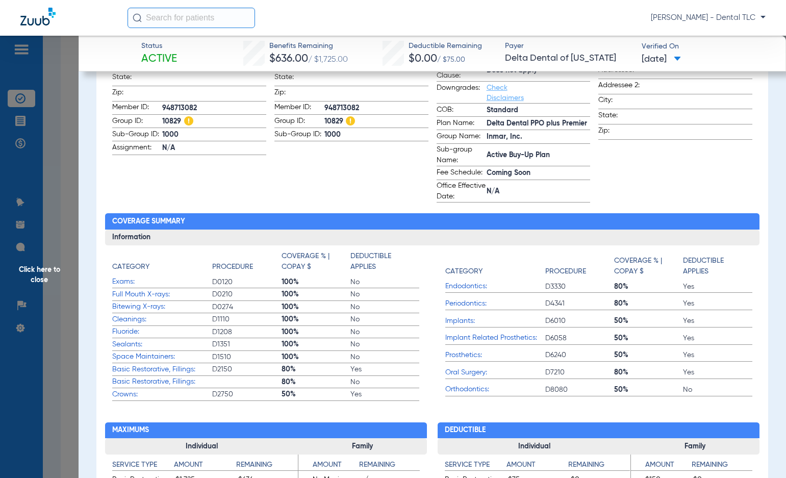
drag, startPoint x: 33, startPoint y: 274, endPoint x: 24, endPoint y: 264, distance: 13.3
click at [33, 274] on span "Click here to close" at bounding box center [39, 275] width 79 height 478
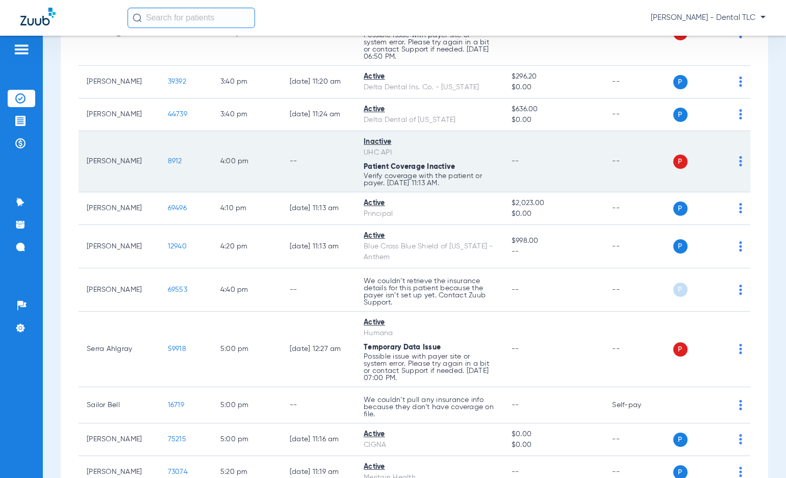
scroll to position [2244, 0]
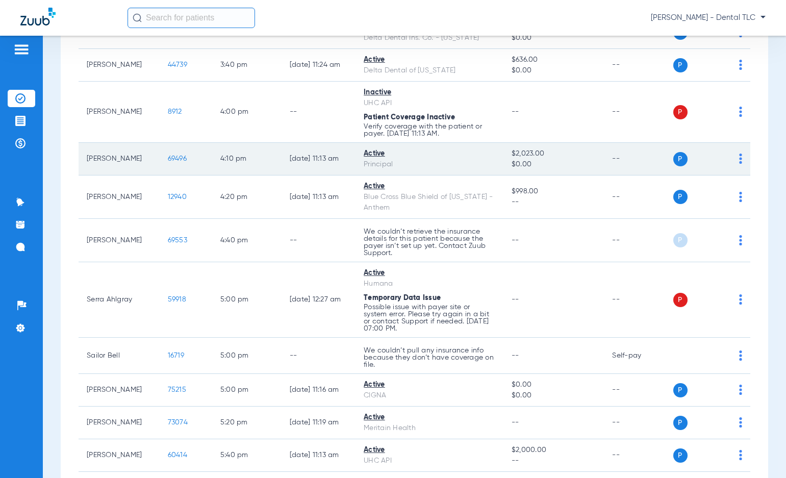
click at [171, 159] on span "69496" at bounding box center [177, 158] width 19 height 7
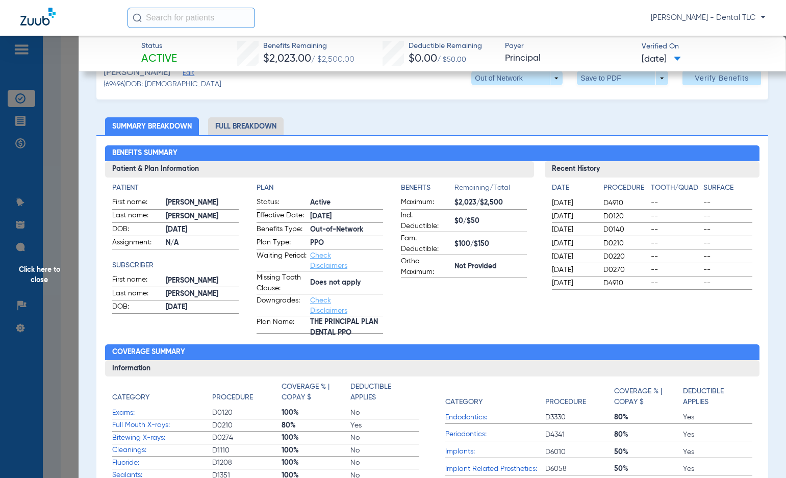
scroll to position [0, 0]
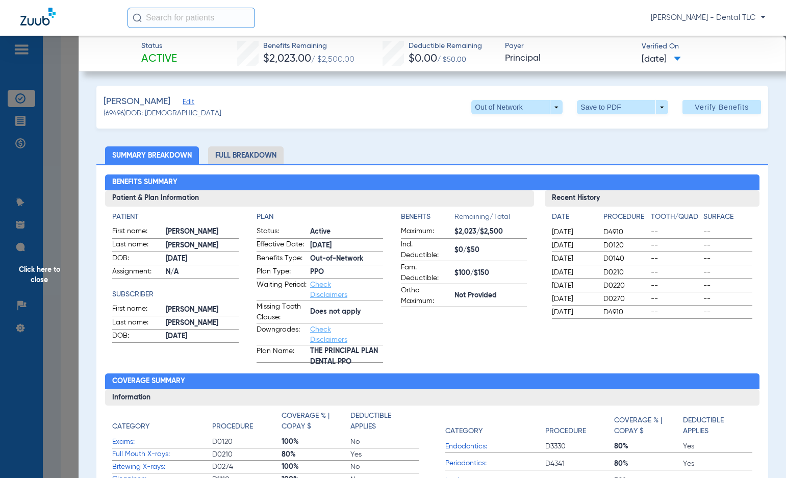
click at [242, 157] on li "Full Breakdown" at bounding box center [245, 155] width 75 height 18
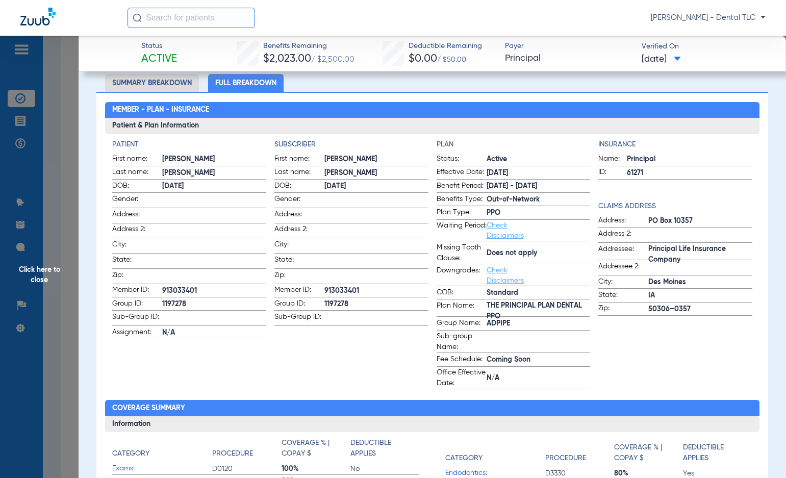
scroll to position [51, 0]
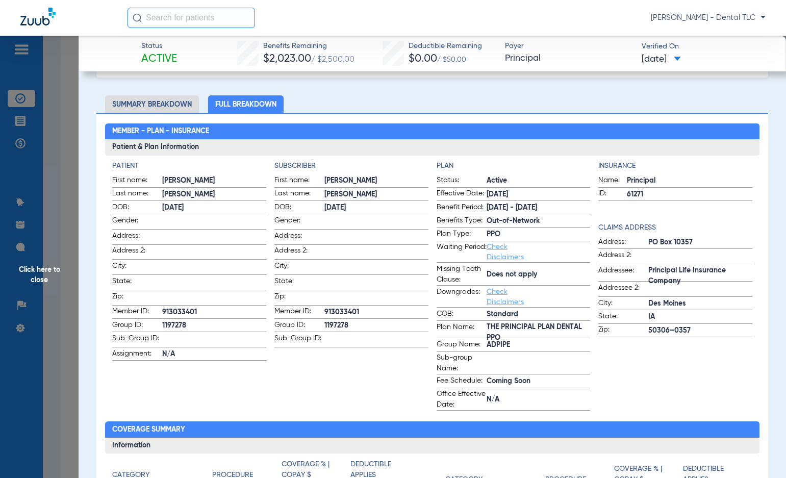
click at [42, 266] on span "Click here to close" at bounding box center [39, 275] width 79 height 478
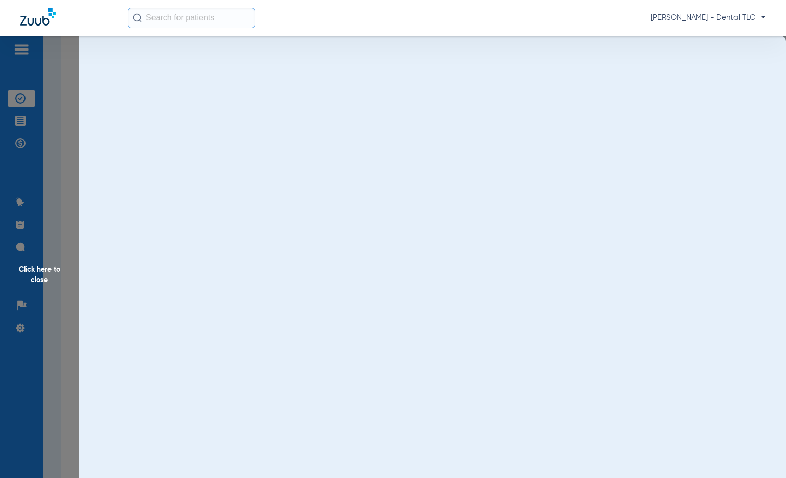
scroll to position [0, 0]
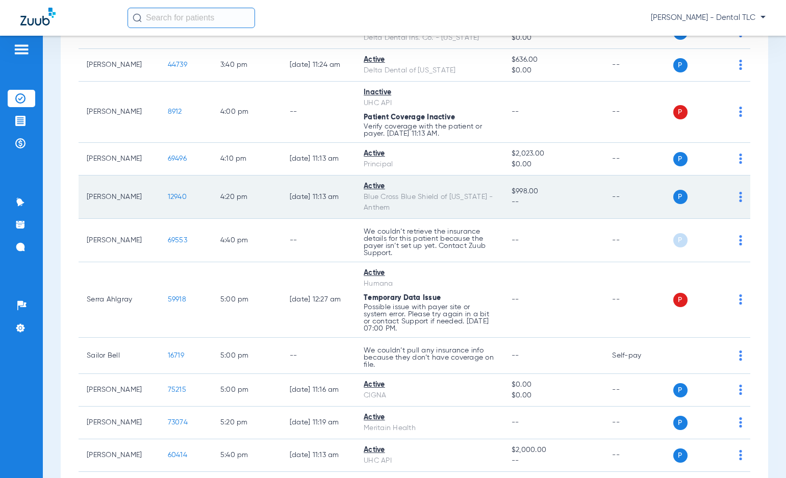
click at [168, 195] on span "12940" at bounding box center [177, 196] width 19 height 7
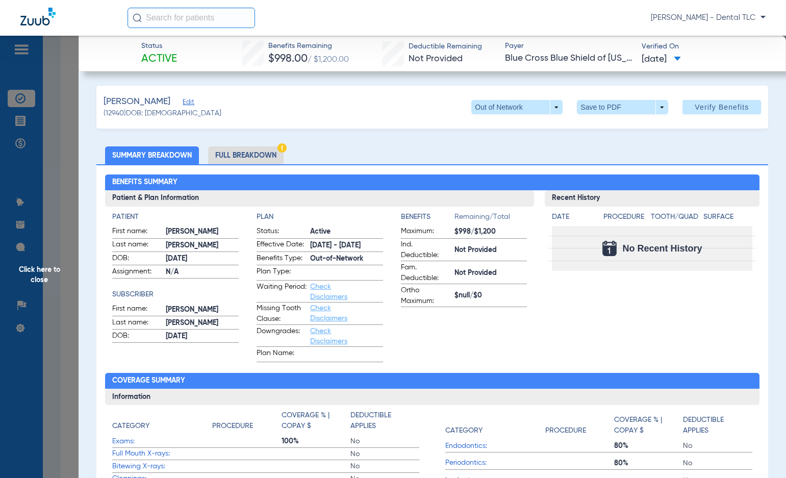
click at [248, 154] on li "Full Breakdown" at bounding box center [245, 155] width 75 height 18
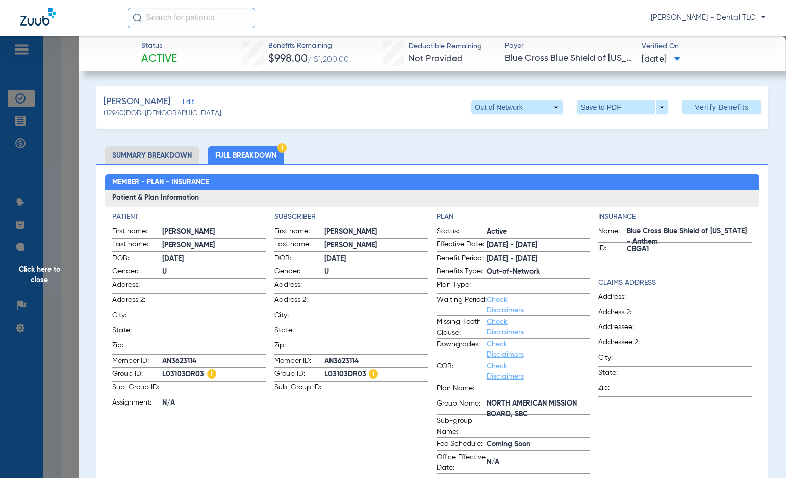
click at [32, 274] on span "Click here to close" at bounding box center [39, 275] width 79 height 478
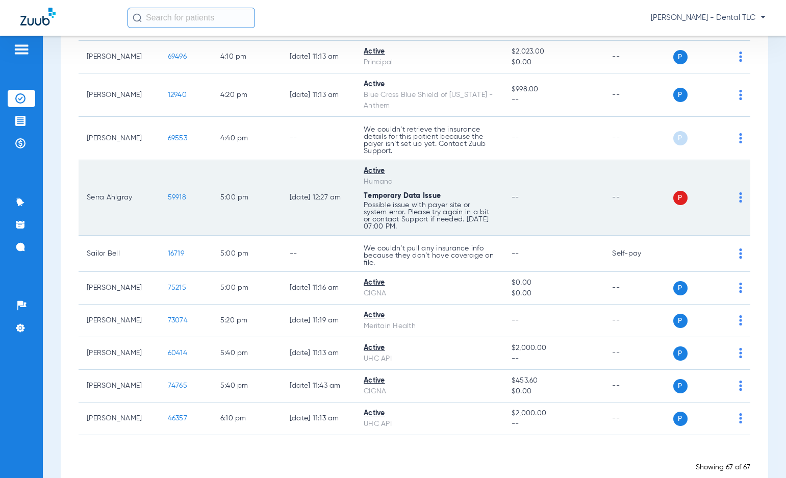
scroll to position [2369, 0]
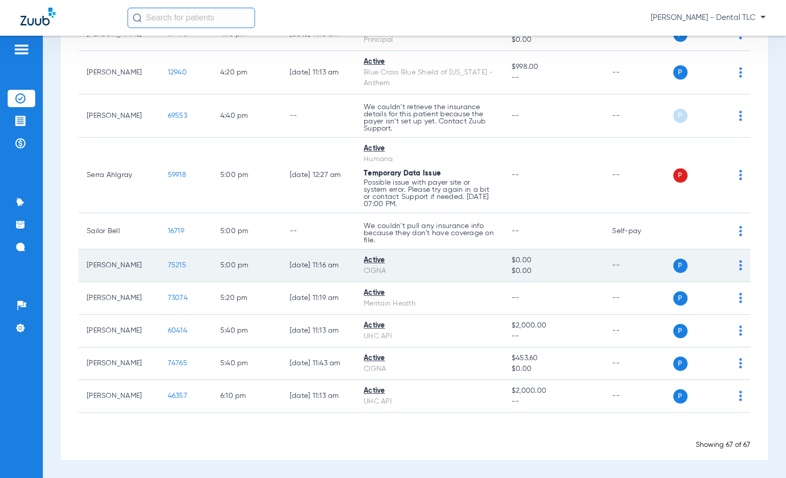
click at [175, 263] on span "75215" at bounding box center [177, 265] width 18 height 7
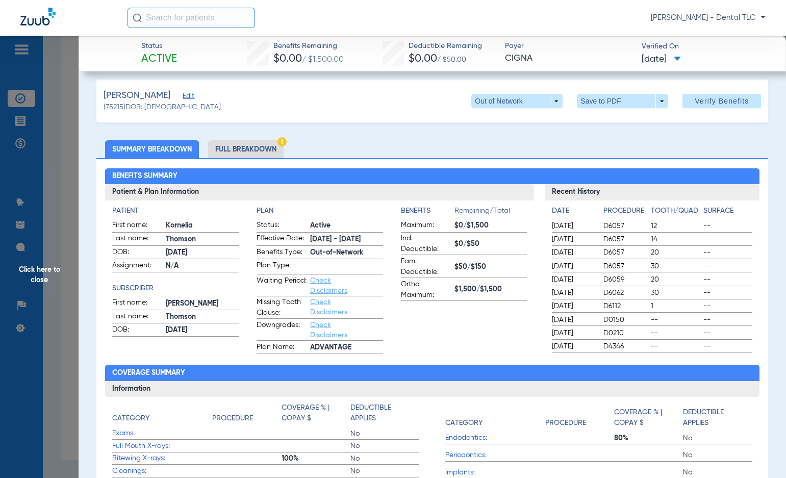
scroll to position [0, 0]
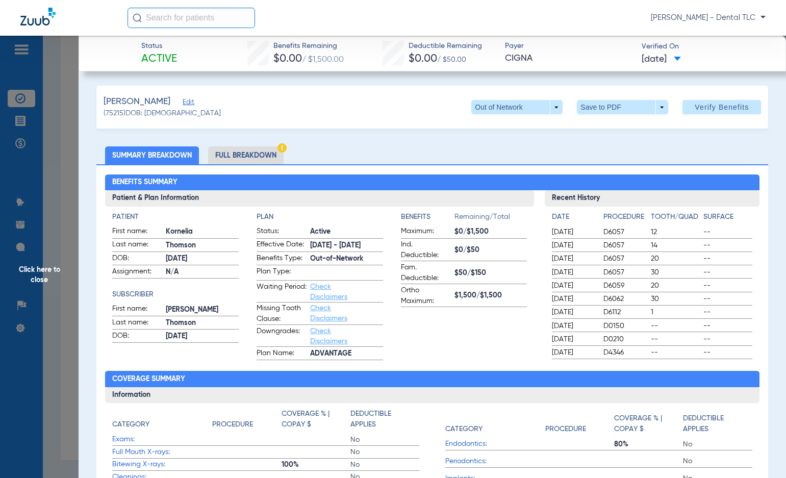
click at [248, 156] on li "Full Breakdown" at bounding box center [245, 155] width 75 height 18
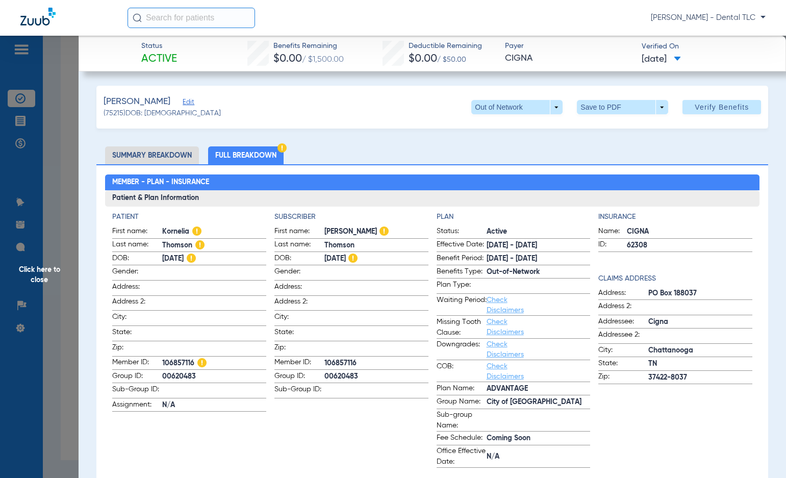
drag, startPoint x: 38, startPoint y: 272, endPoint x: 44, endPoint y: 274, distance: 6.5
click at [38, 272] on span "Click here to close" at bounding box center [39, 275] width 79 height 478
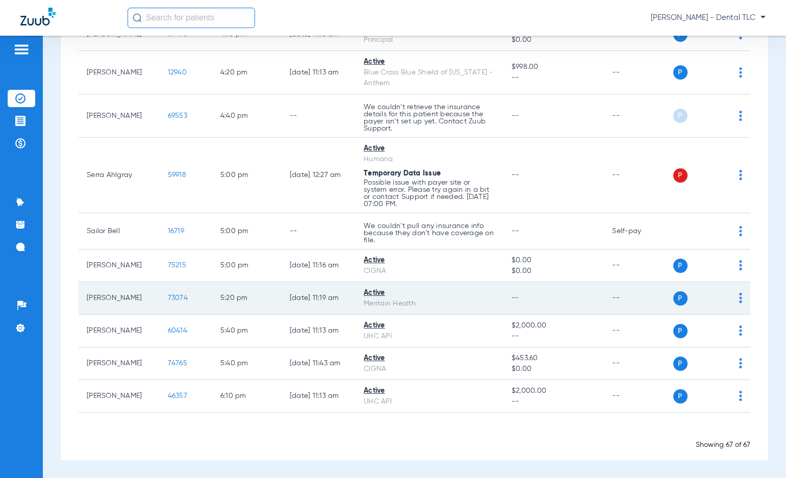
click at [169, 299] on span "73074" at bounding box center [178, 297] width 20 height 7
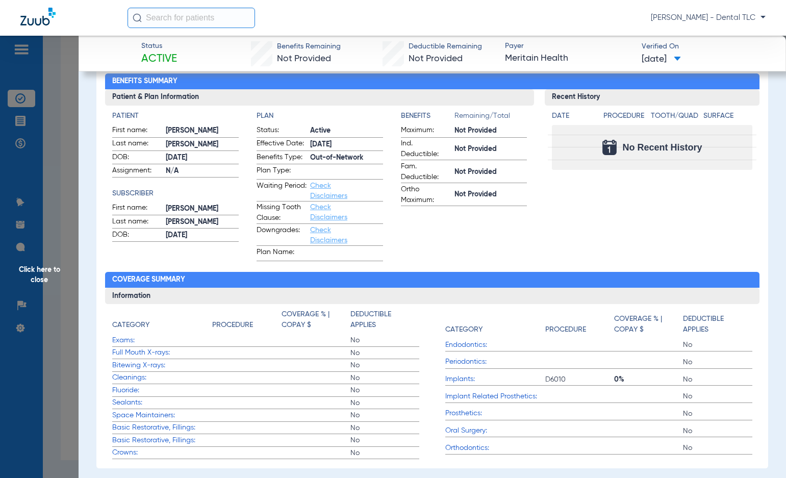
scroll to position [51, 0]
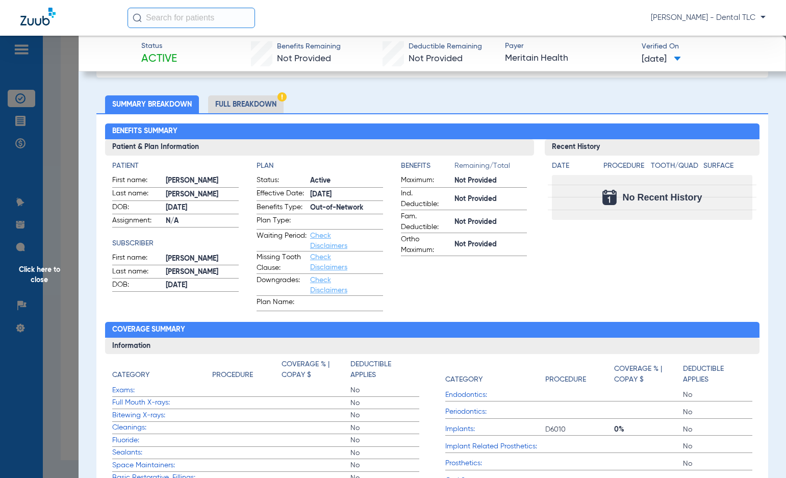
click at [232, 103] on li "Full Breakdown" at bounding box center [245, 104] width 75 height 18
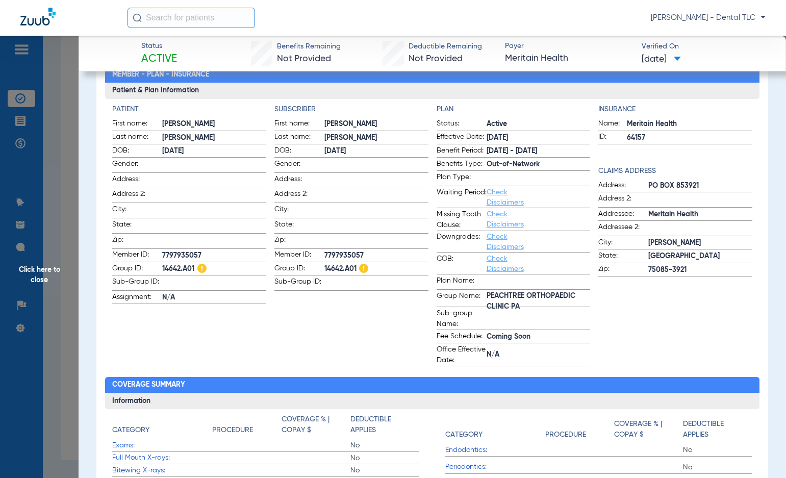
scroll to position [102, 0]
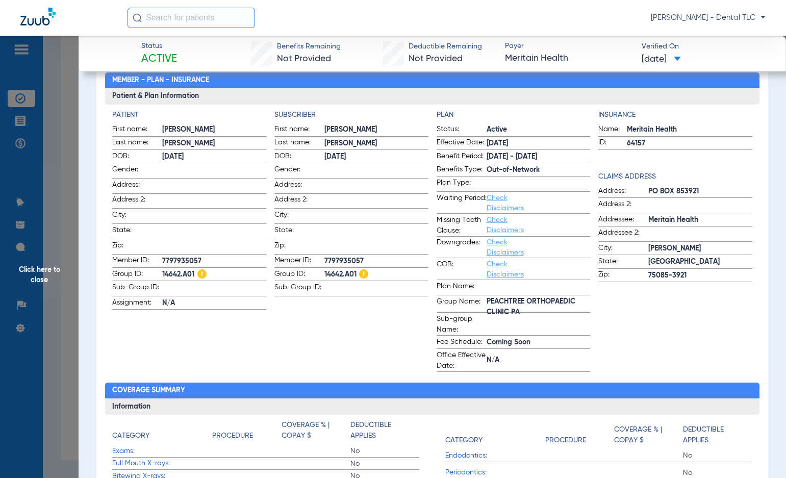
click at [50, 272] on span "Click here to close" at bounding box center [39, 275] width 79 height 478
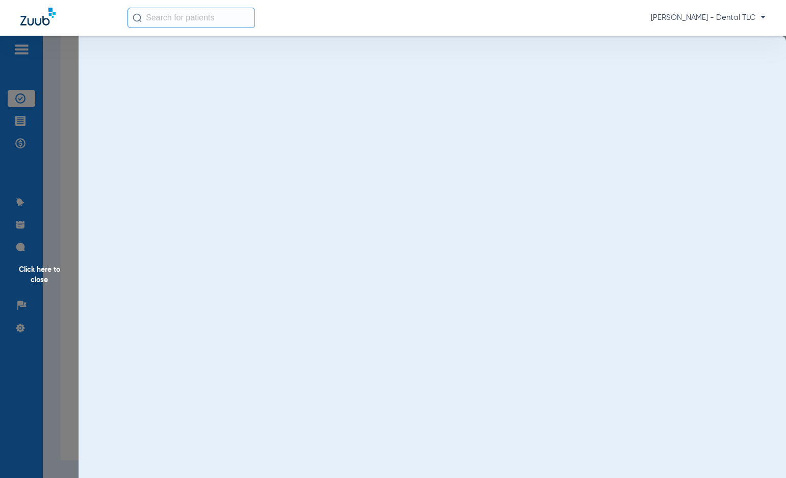
scroll to position [0, 0]
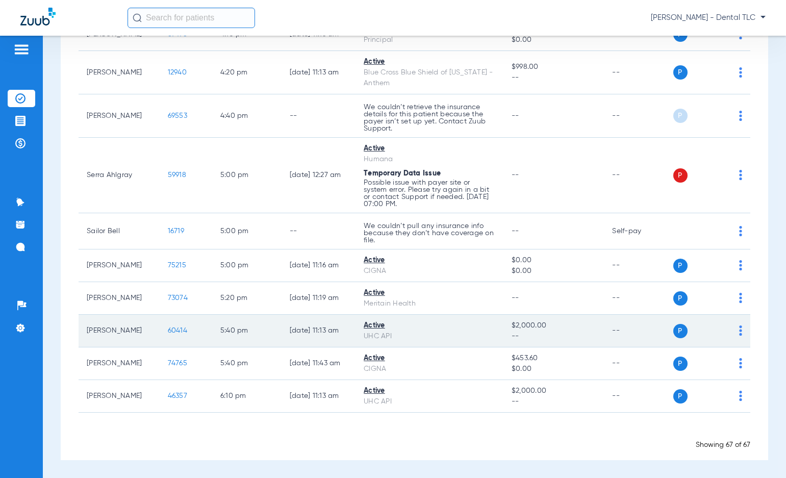
click at [173, 328] on span "60414" at bounding box center [177, 330] width 19 height 7
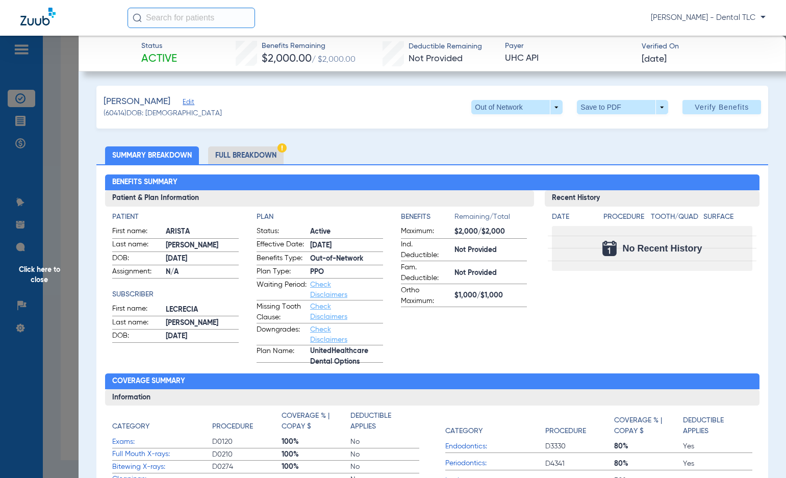
click at [253, 152] on li "Full Breakdown" at bounding box center [245, 155] width 75 height 18
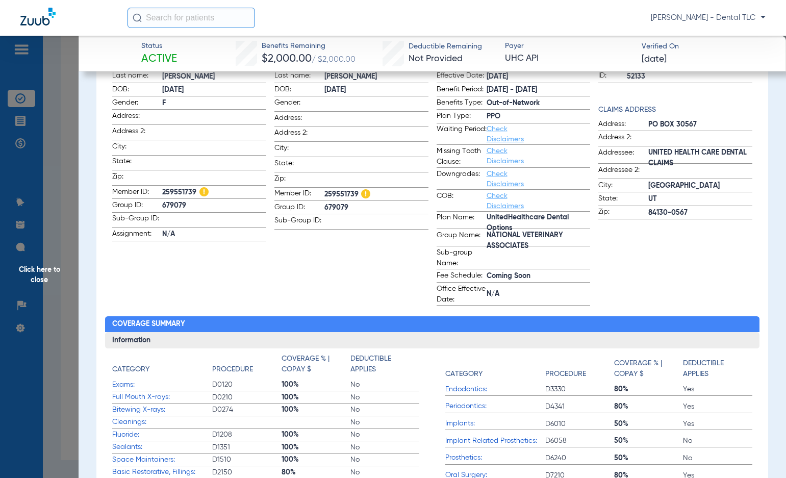
scroll to position [153, 0]
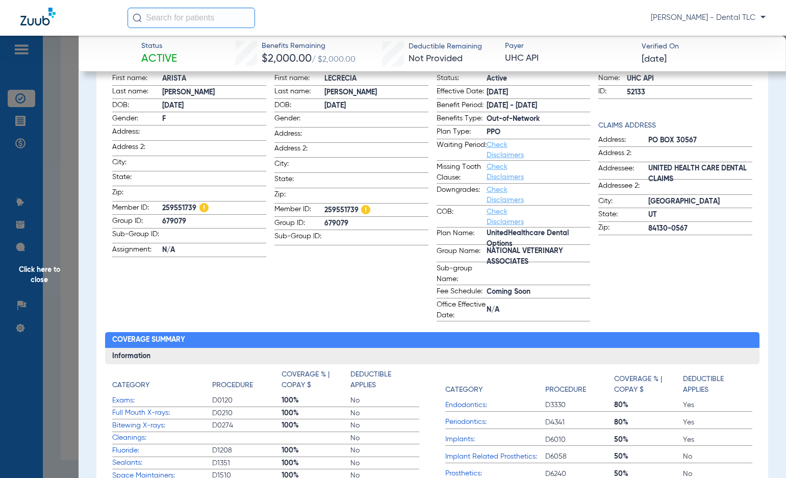
click at [48, 271] on span "Click here to close" at bounding box center [39, 275] width 79 height 478
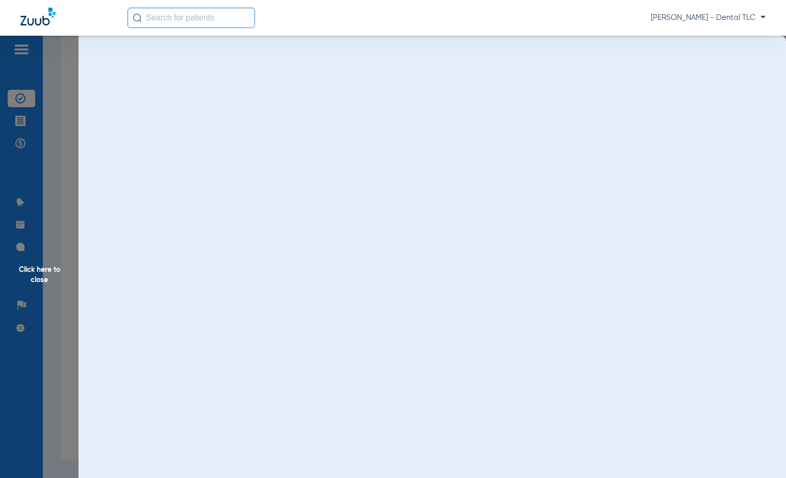
scroll to position [0, 0]
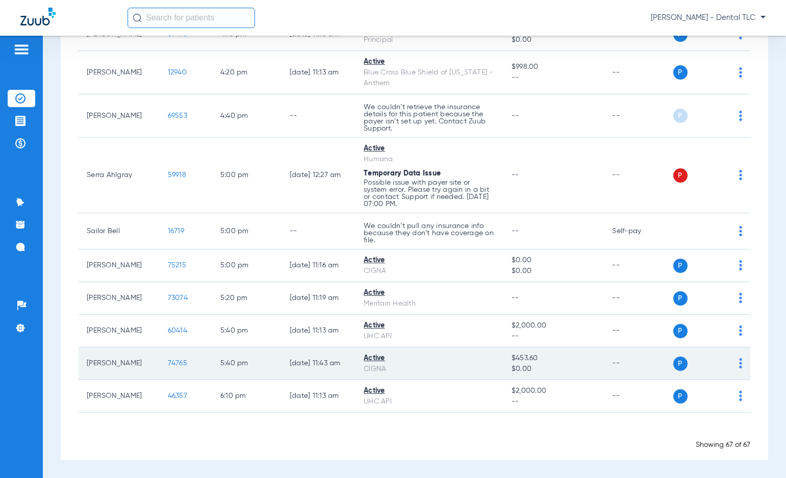
click at [168, 361] on span "74765" at bounding box center [177, 363] width 19 height 7
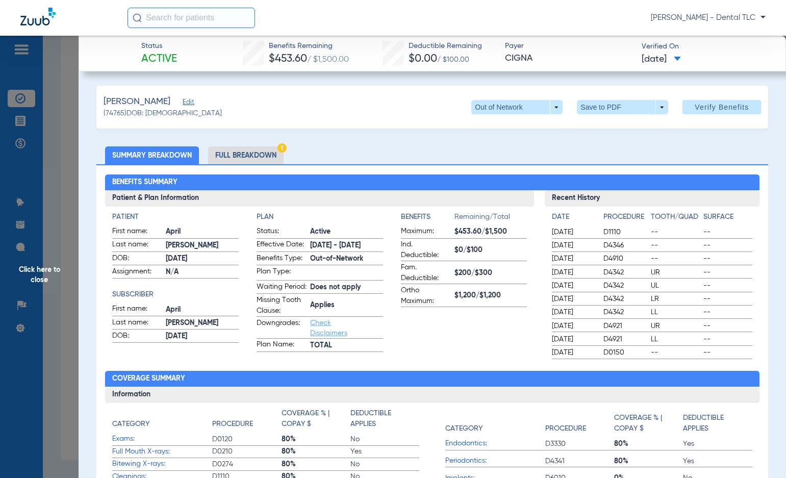
click at [237, 154] on li "Full Breakdown" at bounding box center [245, 155] width 75 height 18
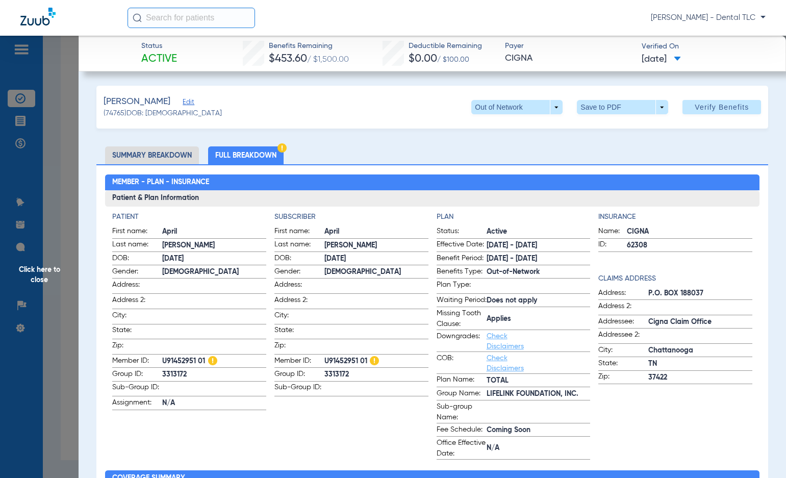
click at [34, 274] on span "Click here to close" at bounding box center [39, 275] width 79 height 478
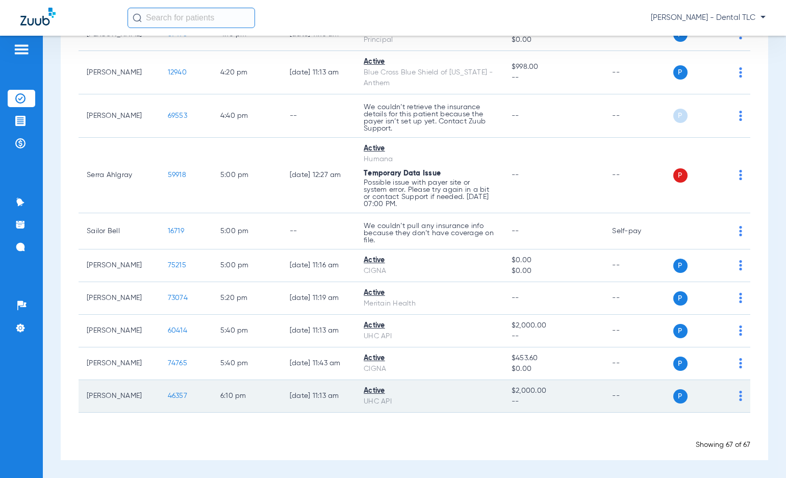
click at [169, 401] on td "46357" at bounding box center [186, 396] width 53 height 33
click at [169, 397] on span "46357" at bounding box center [177, 395] width 19 height 7
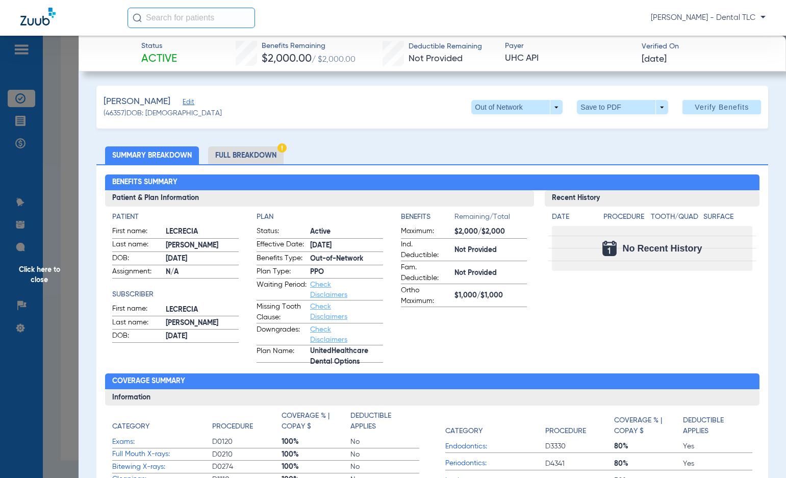
click at [243, 152] on li "Full Breakdown" at bounding box center [245, 155] width 75 height 18
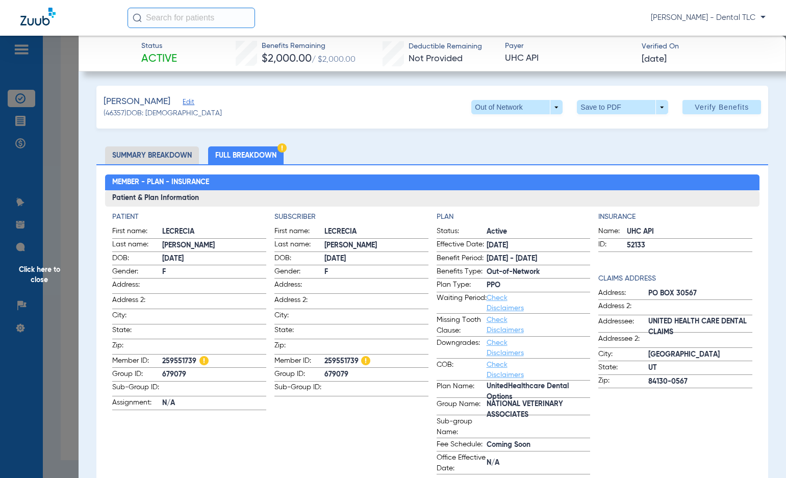
click at [38, 273] on span "Click here to close" at bounding box center [39, 275] width 79 height 478
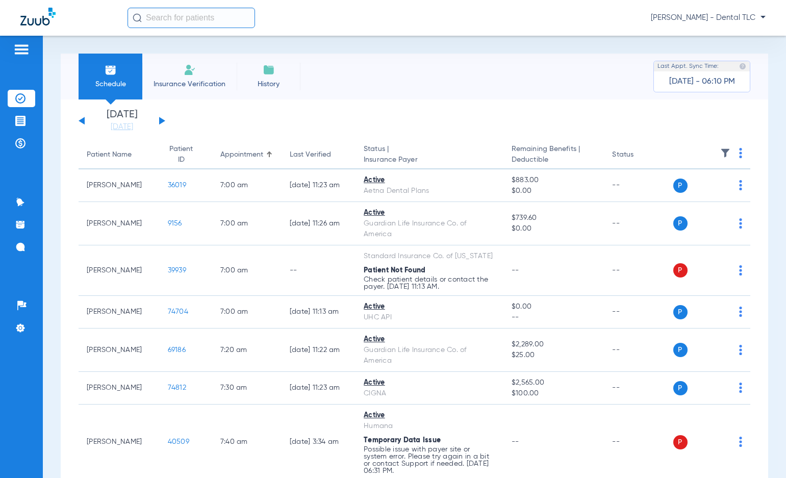
click at [162, 120] on button at bounding box center [162, 121] width 6 height 8
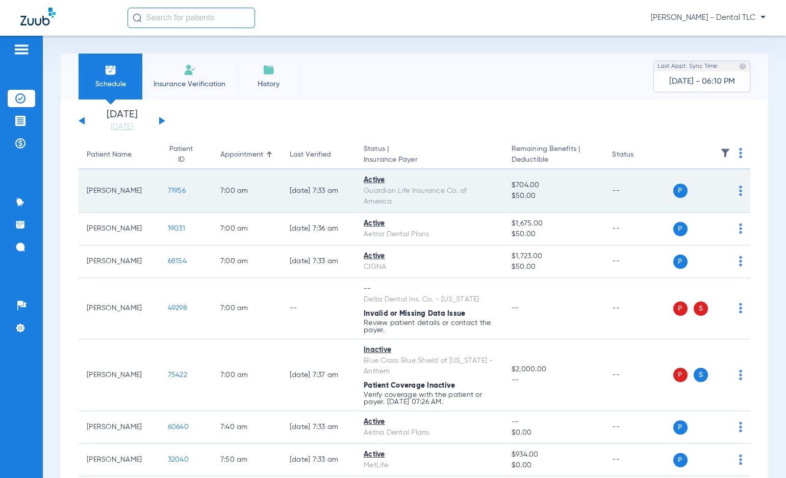
click at [168, 193] on span "71956" at bounding box center [177, 190] width 18 height 7
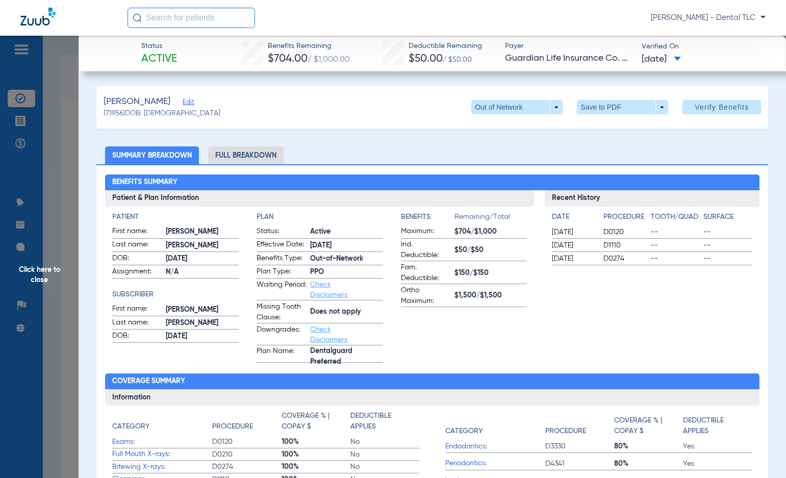
click at [249, 150] on li "Full Breakdown" at bounding box center [245, 155] width 75 height 18
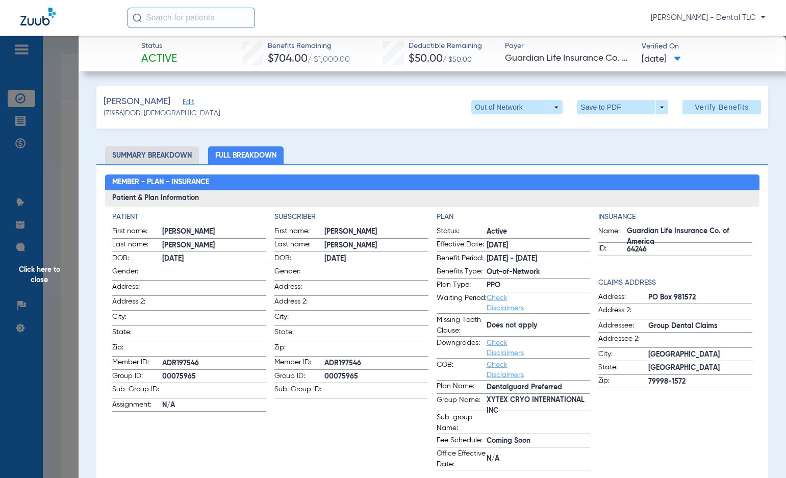
drag, startPoint x: 40, startPoint y: 281, endPoint x: 46, endPoint y: 277, distance: 6.8
click at [40, 281] on span "Click here to close" at bounding box center [39, 275] width 79 height 478
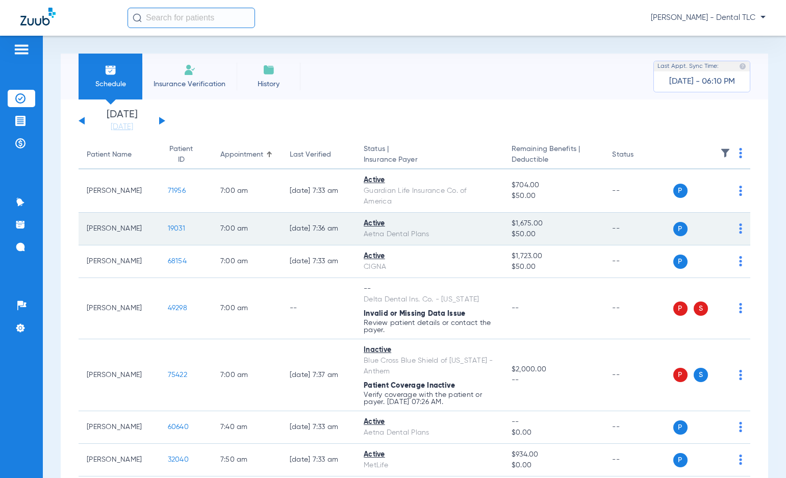
click at [168, 228] on span "19031" at bounding box center [176, 228] width 17 height 7
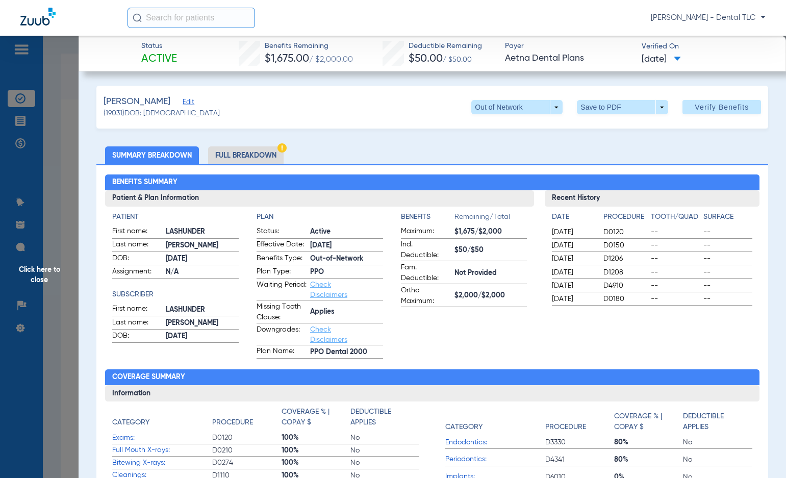
click at [265, 159] on li "Full Breakdown" at bounding box center [245, 155] width 75 height 18
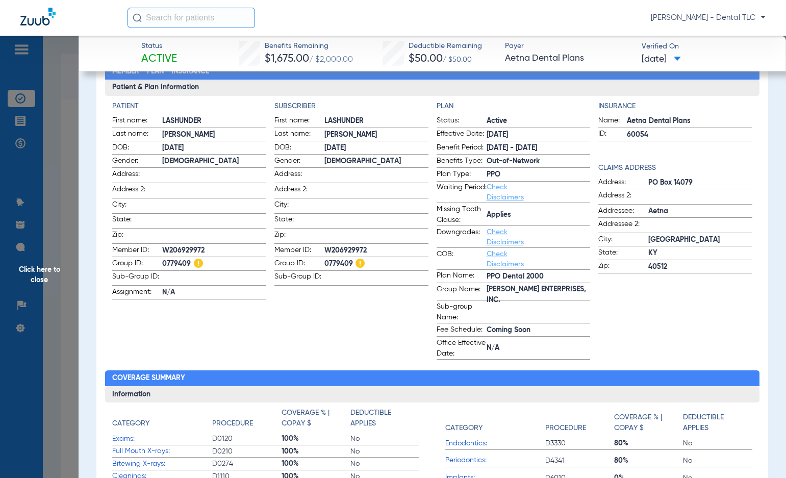
scroll to position [102, 0]
